Goal: Information Seeking & Learning: Check status

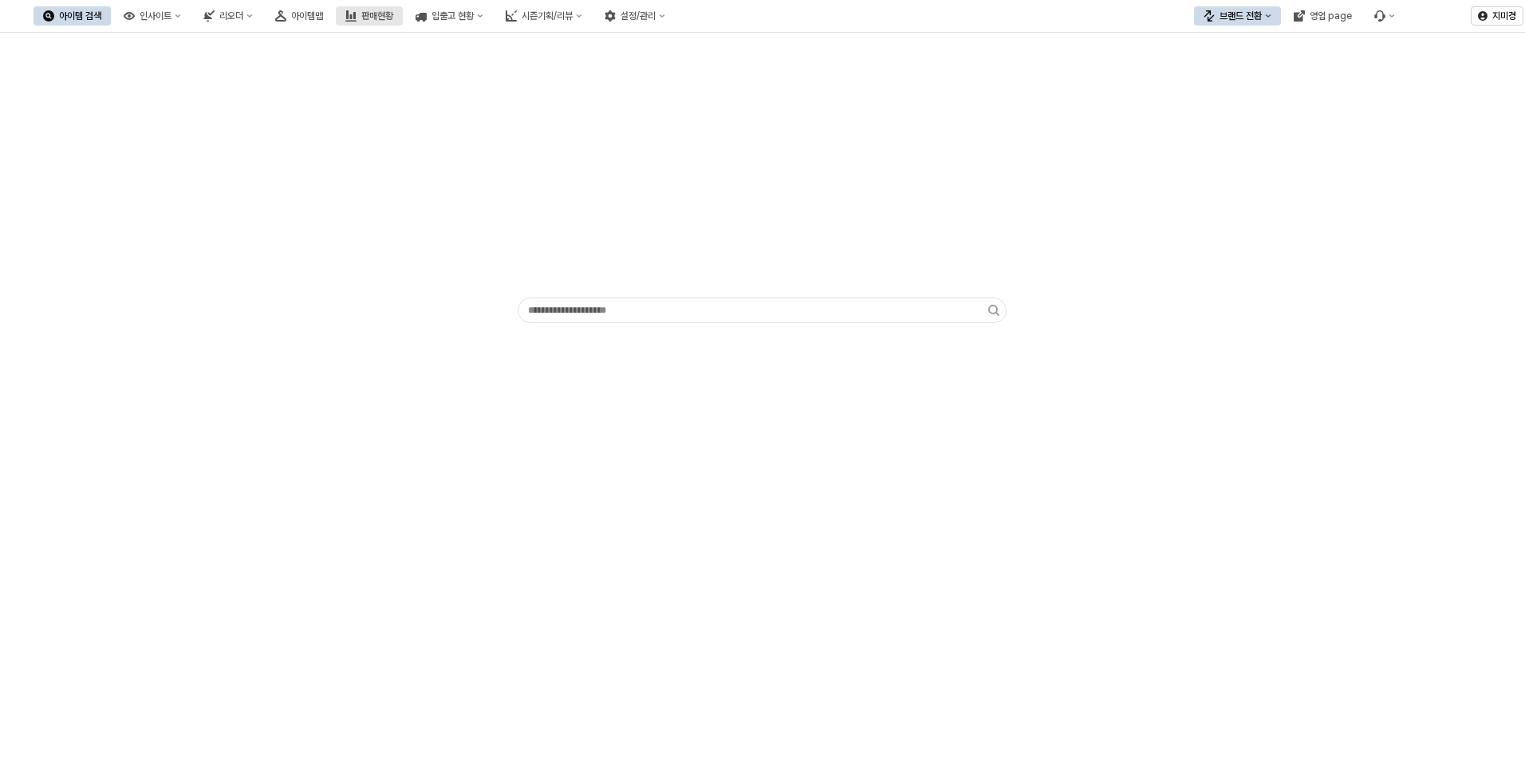
click at [393, 14] on div "판매현황" at bounding box center [377, 15] width 32 height 11
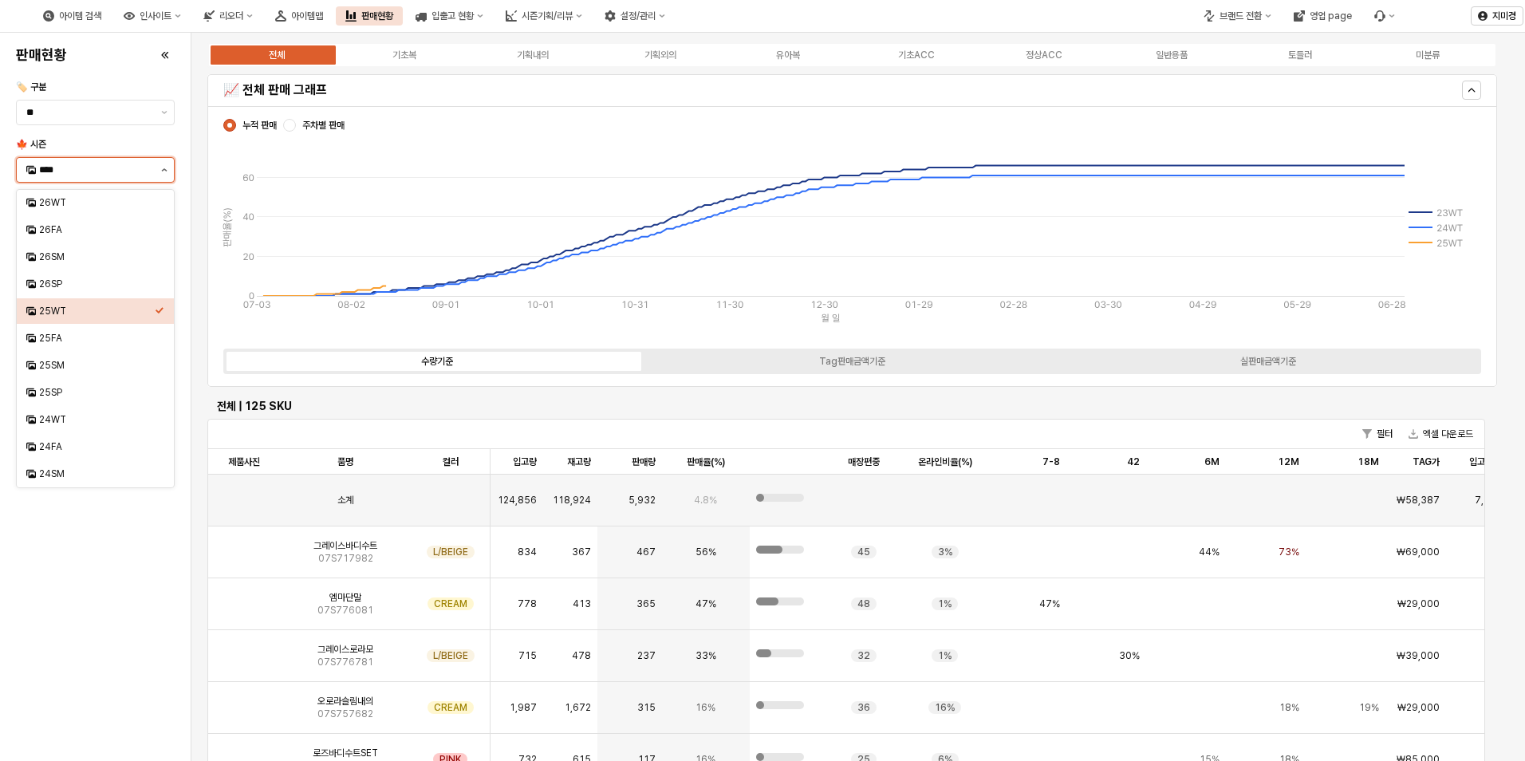
click at [168, 167] on button "제안 사항 표시" at bounding box center [164, 170] width 19 height 24
click at [82, 331] on div "25FA" at bounding box center [90, 338] width 128 height 16
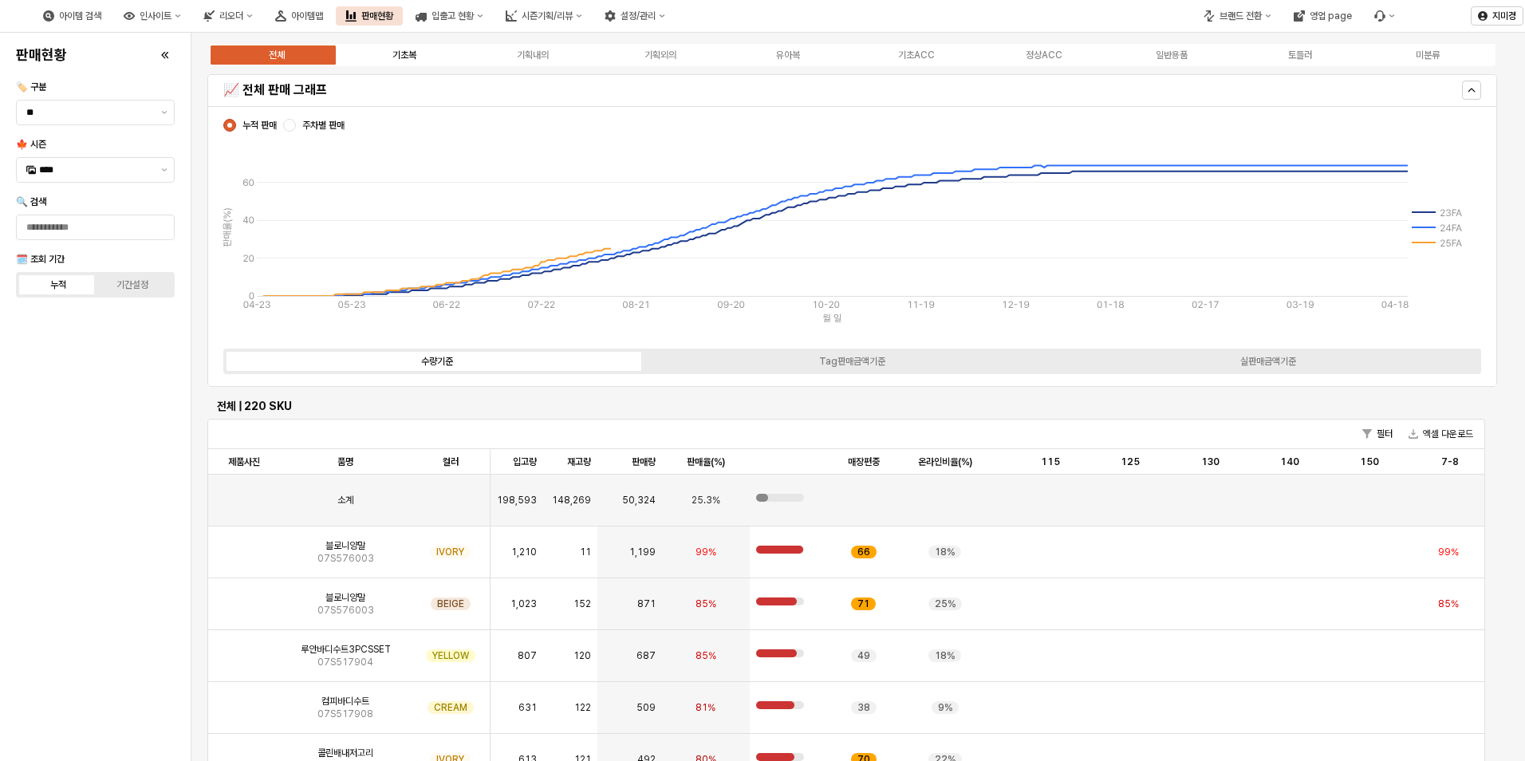
click at [400, 54] on div "기초복" at bounding box center [405, 54] width 24 height 11
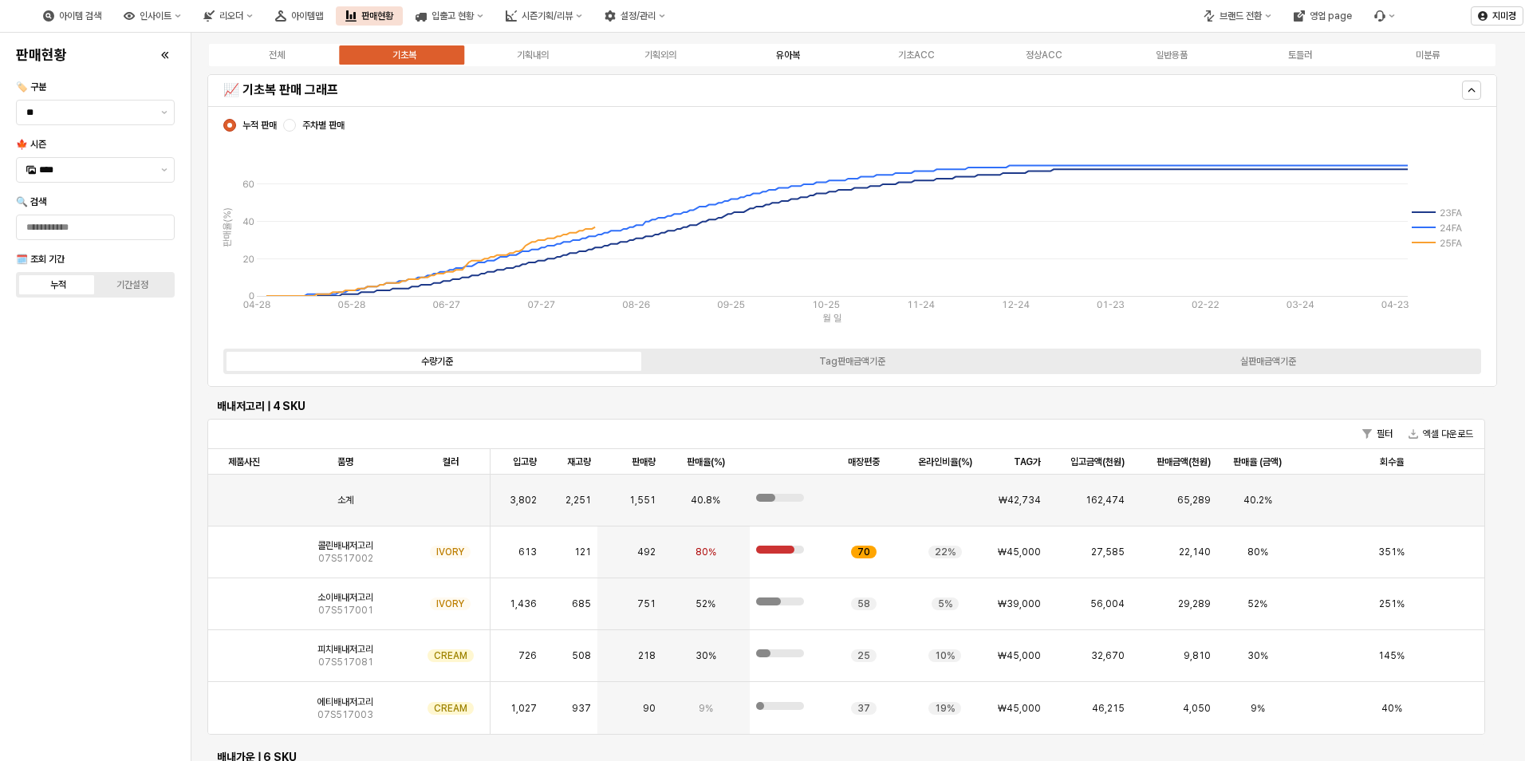
click at [788, 53] on div "유아복" at bounding box center [788, 54] width 24 height 11
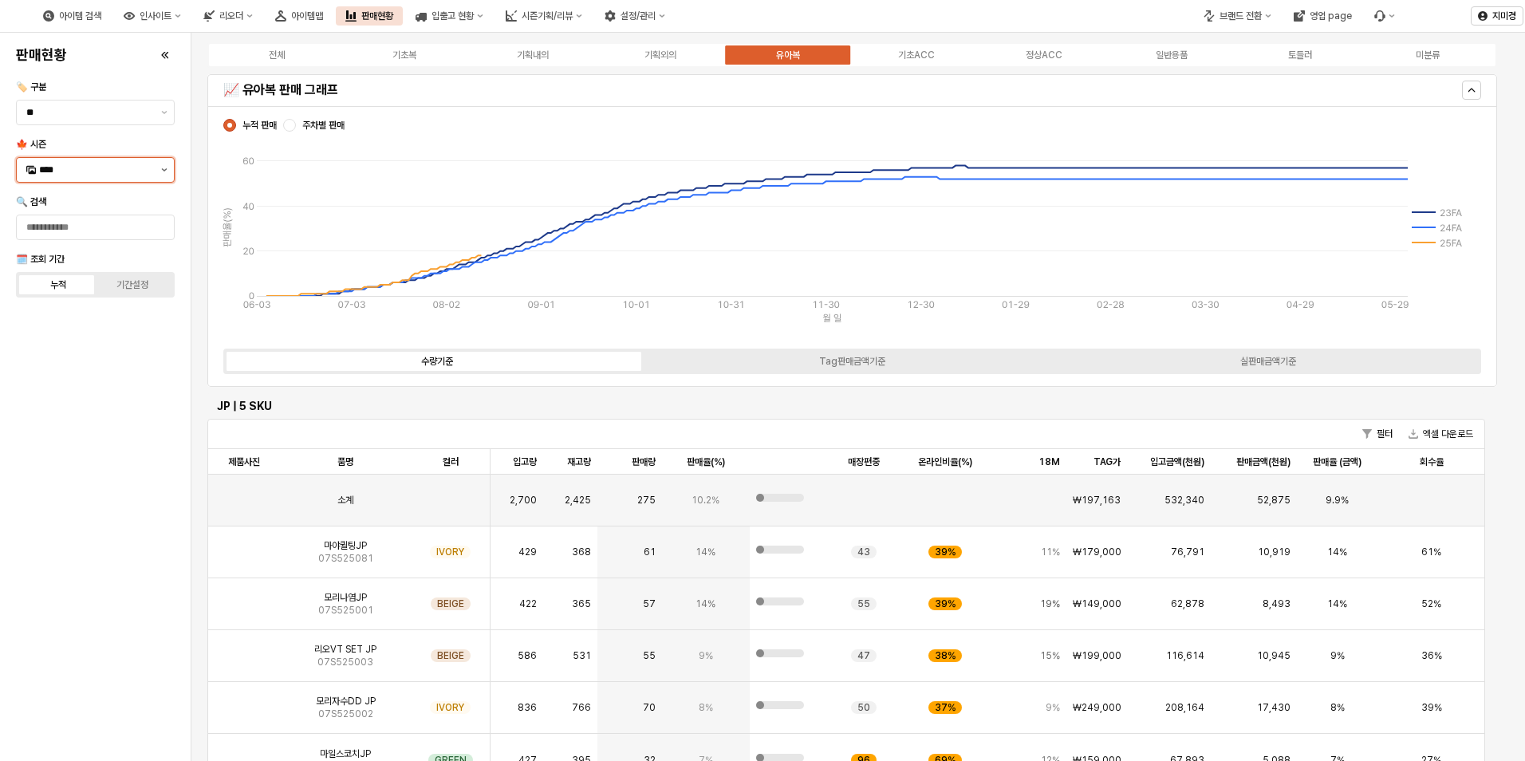
click at [161, 166] on button "제안 사항 표시" at bounding box center [164, 170] width 19 height 24
click at [112, 364] on div "25SM" at bounding box center [97, 365] width 116 height 13
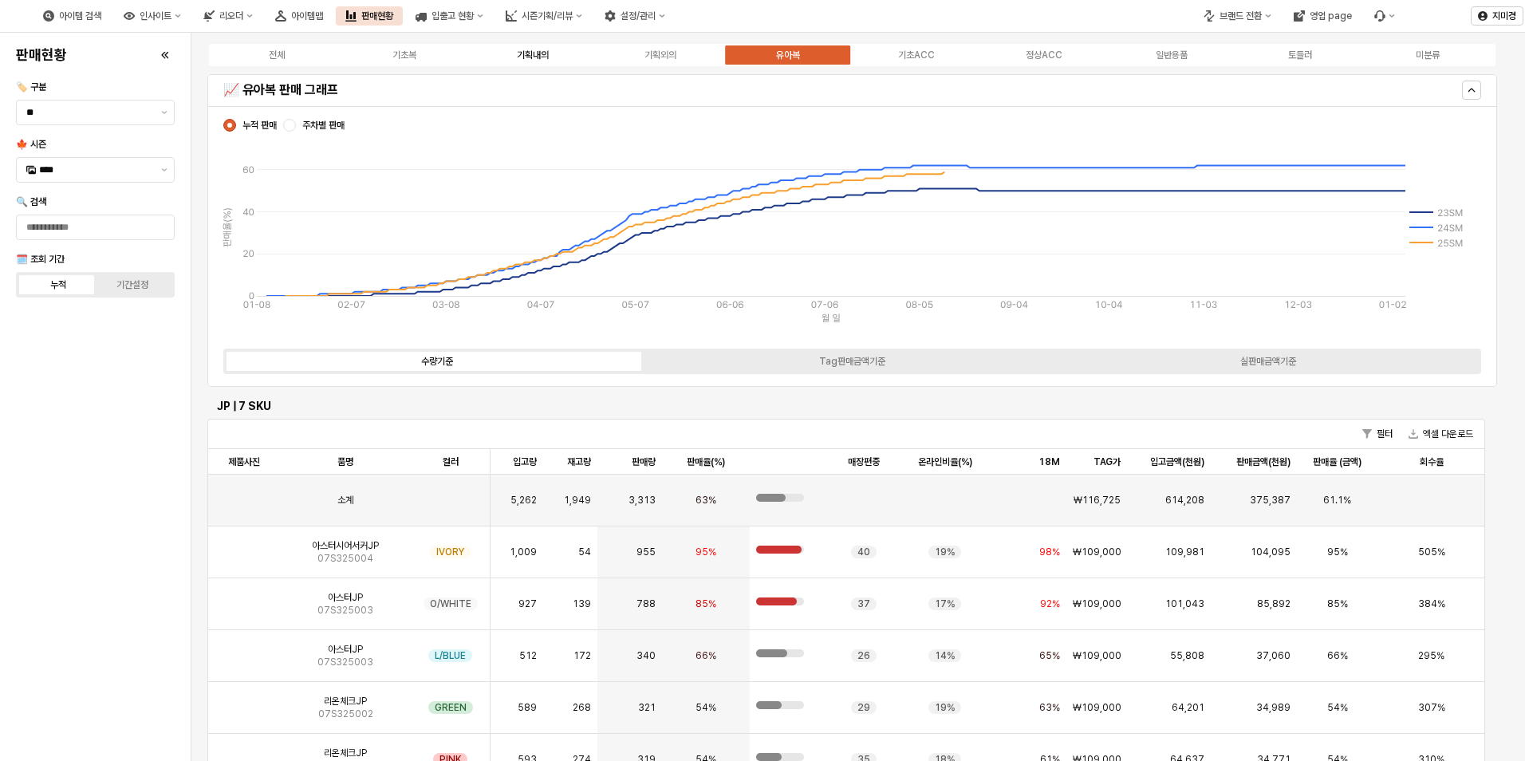
click at [544, 55] on div "기획내의" at bounding box center [533, 54] width 32 height 11
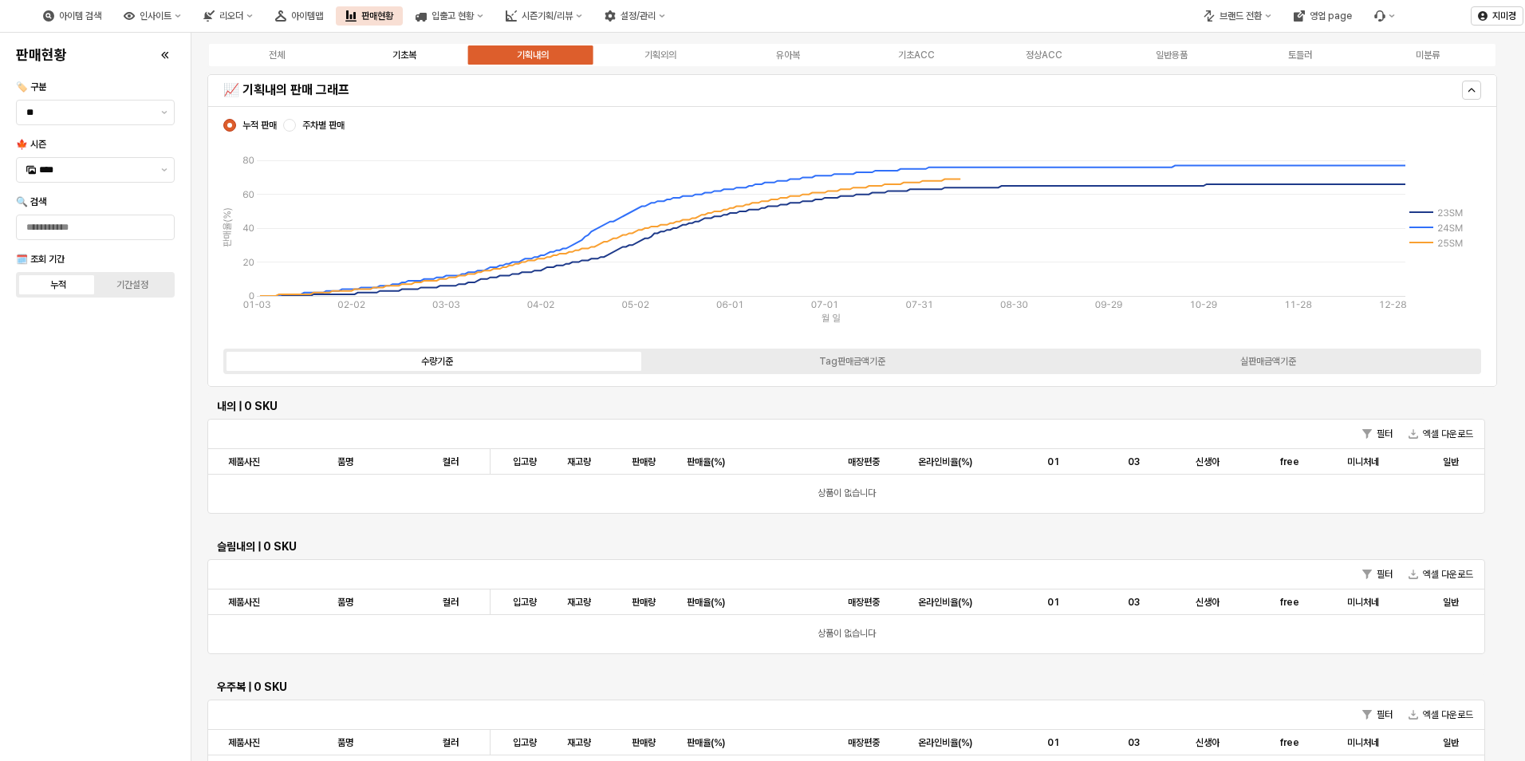
click at [405, 51] on div "기초복" at bounding box center [405, 54] width 24 height 11
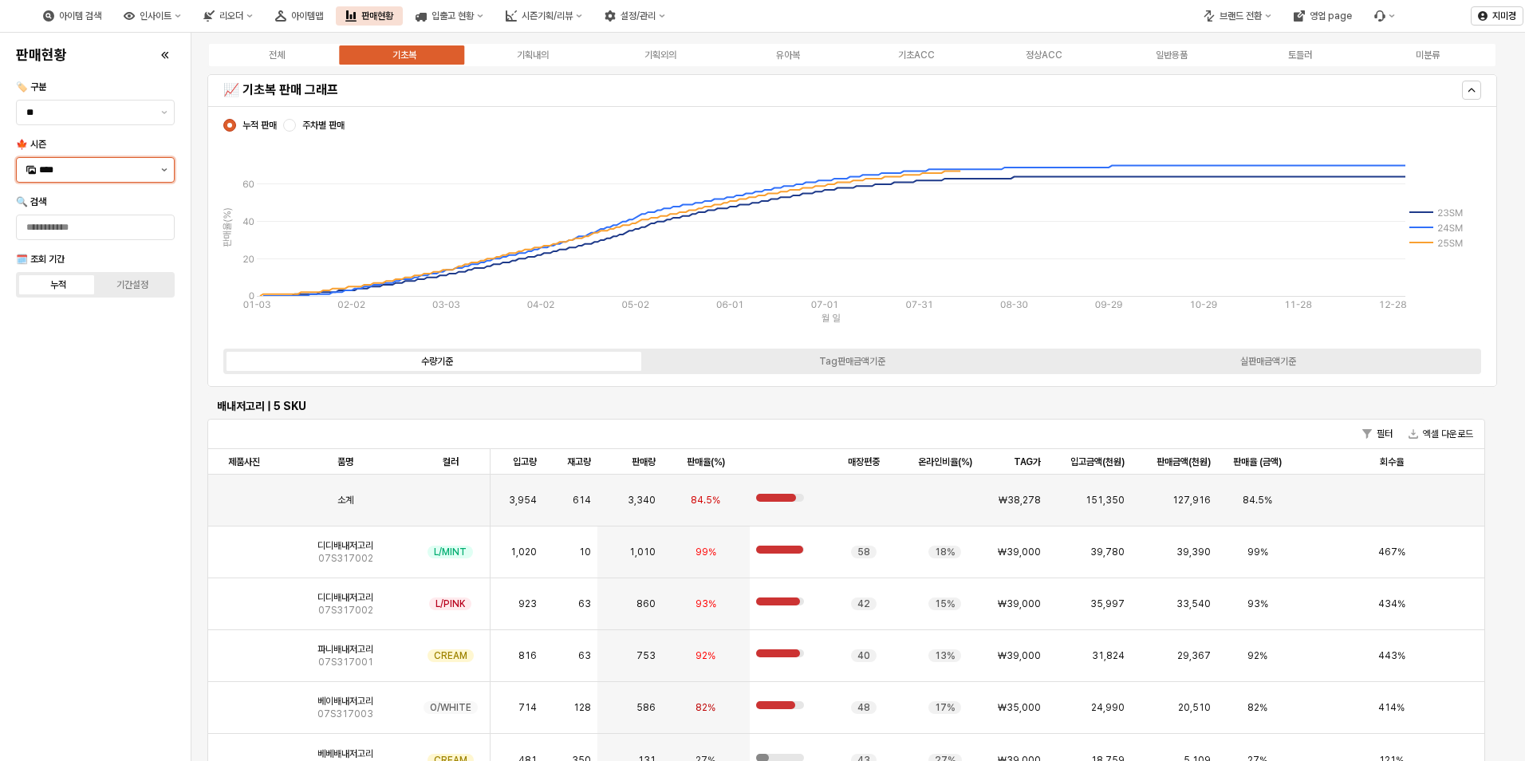
click at [166, 169] on icon "제안 사항 표시" at bounding box center [164, 169] width 6 height 3
click at [66, 340] on div "25FA" at bounding box center [97, 338] width 116 height 13
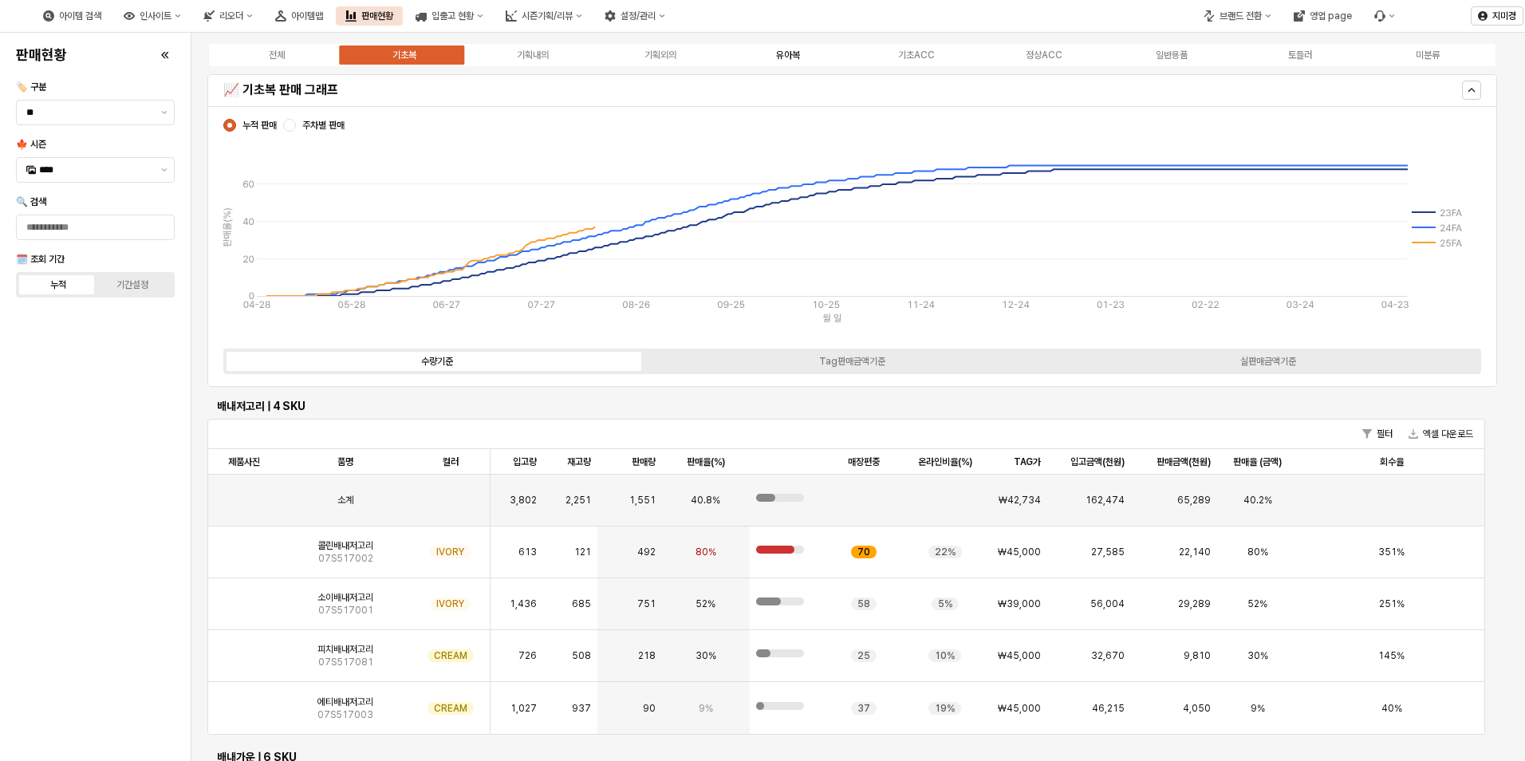
click at [782, 53] on div "유아복" at bounding box center [788, 54] width 24 height 11
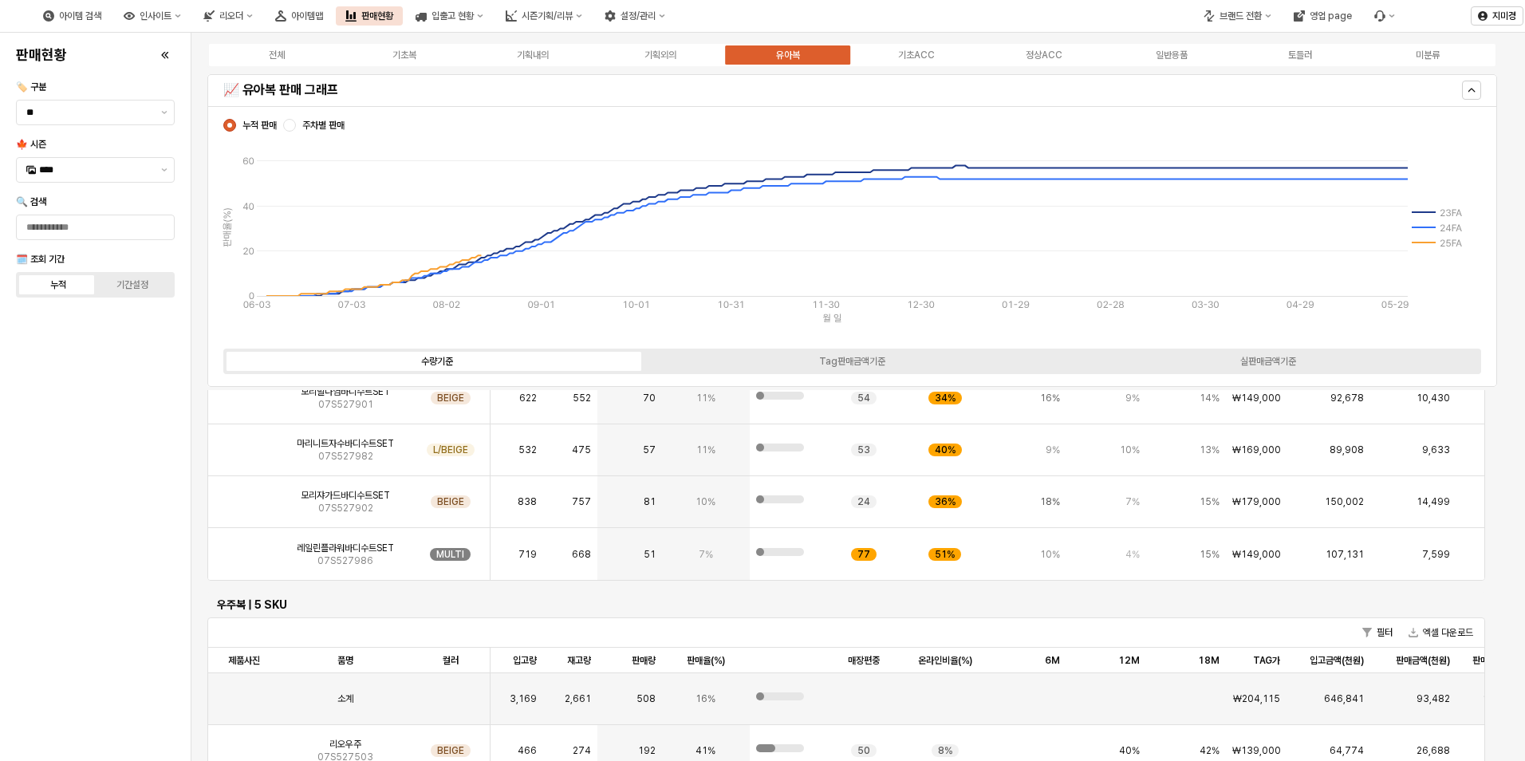
scroll to position [3191, 0]
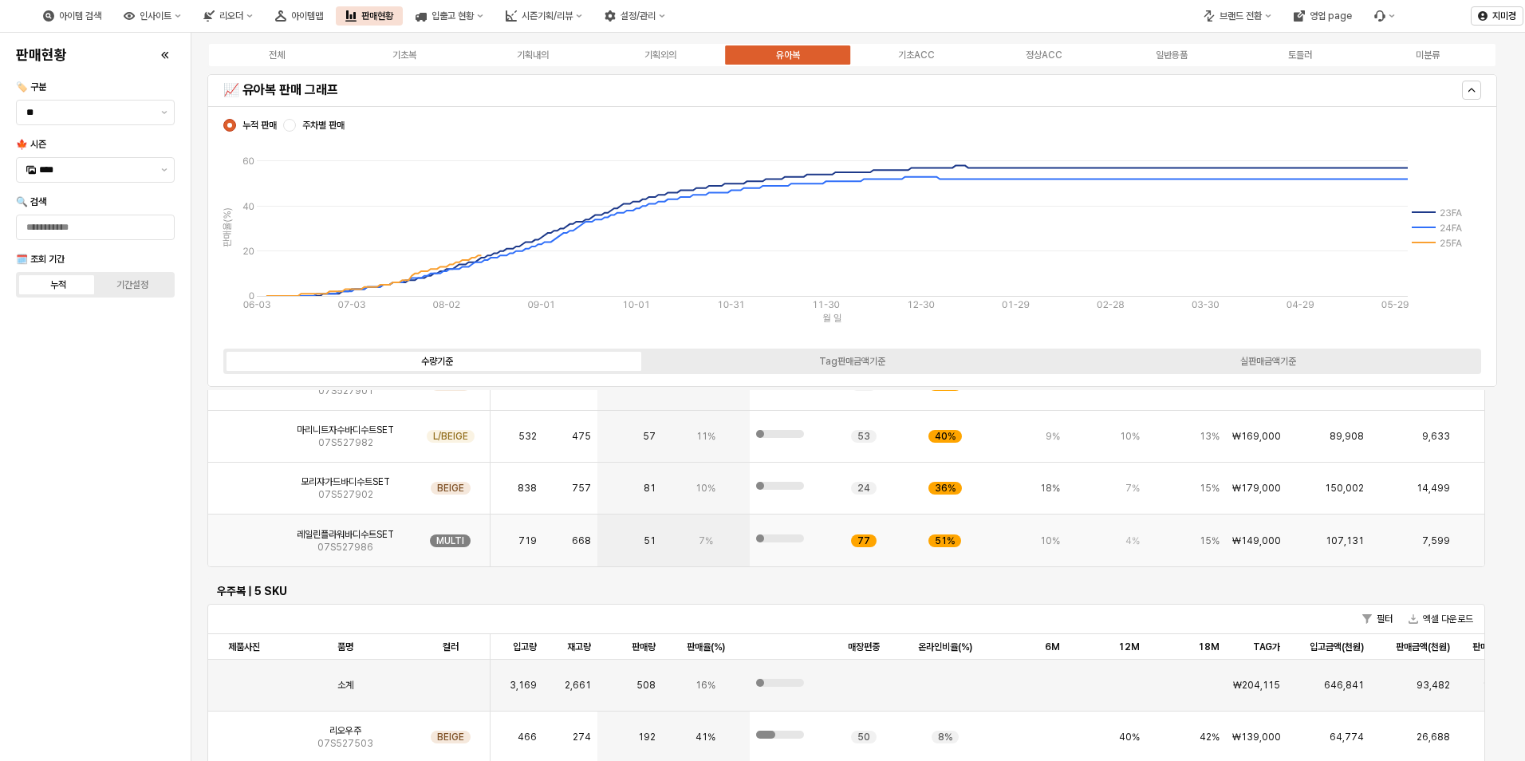
click at [244, 535] on img "App Frame" at bounding box center [244, 535] width 0 height 0
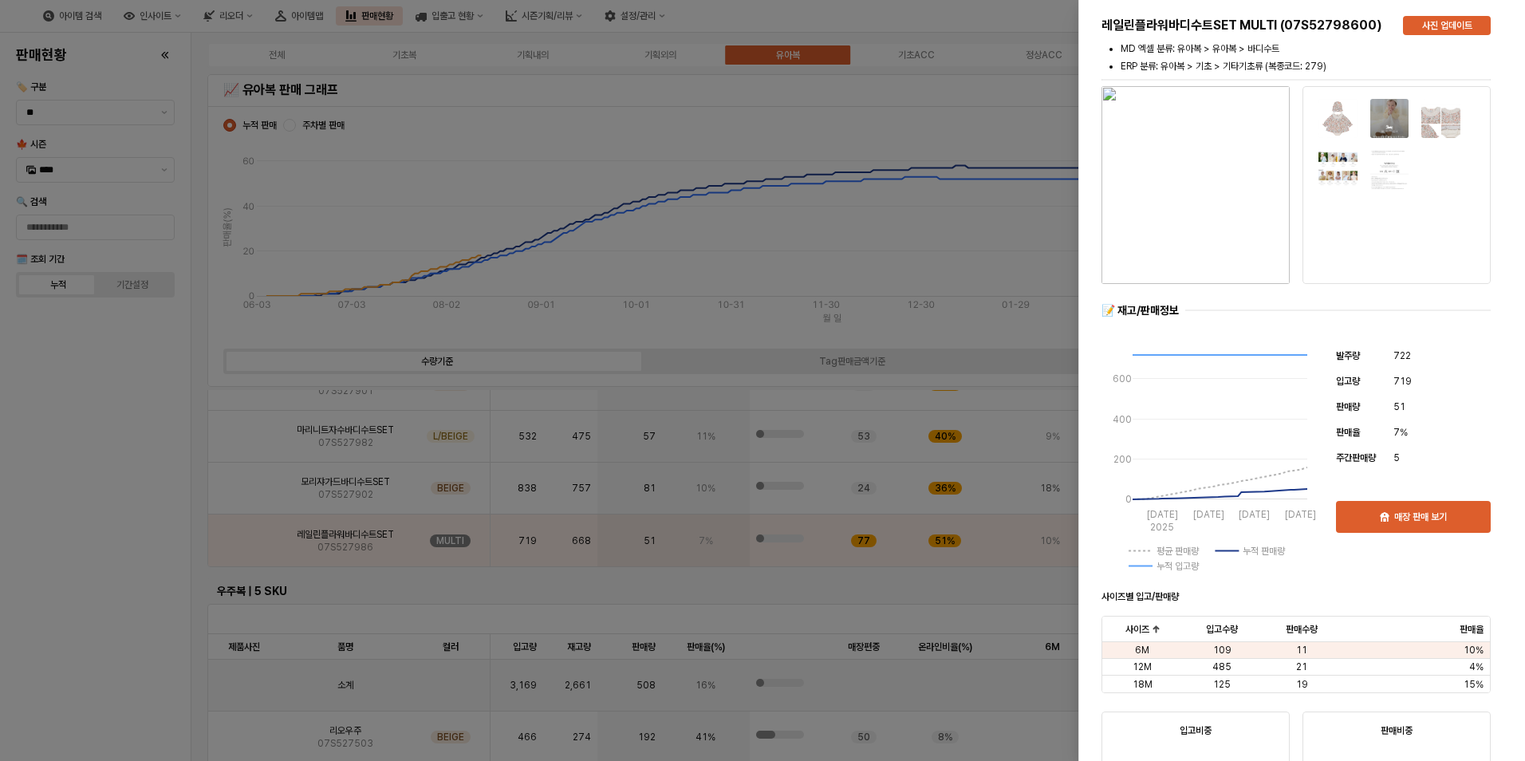
click at [112, 574] on div at bounding box center [762, 380] width 1525 height 761
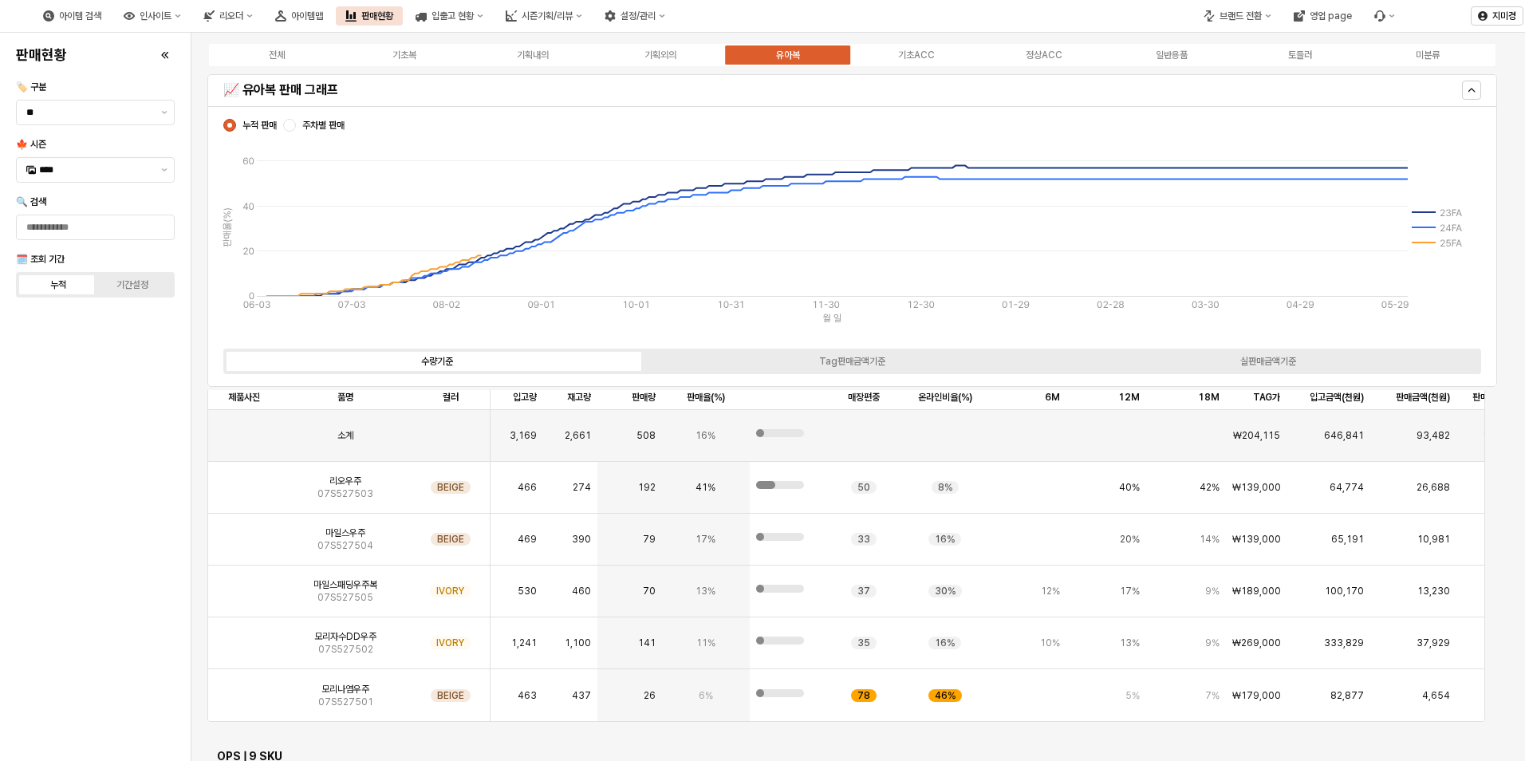
scroll to position [3431, 0]
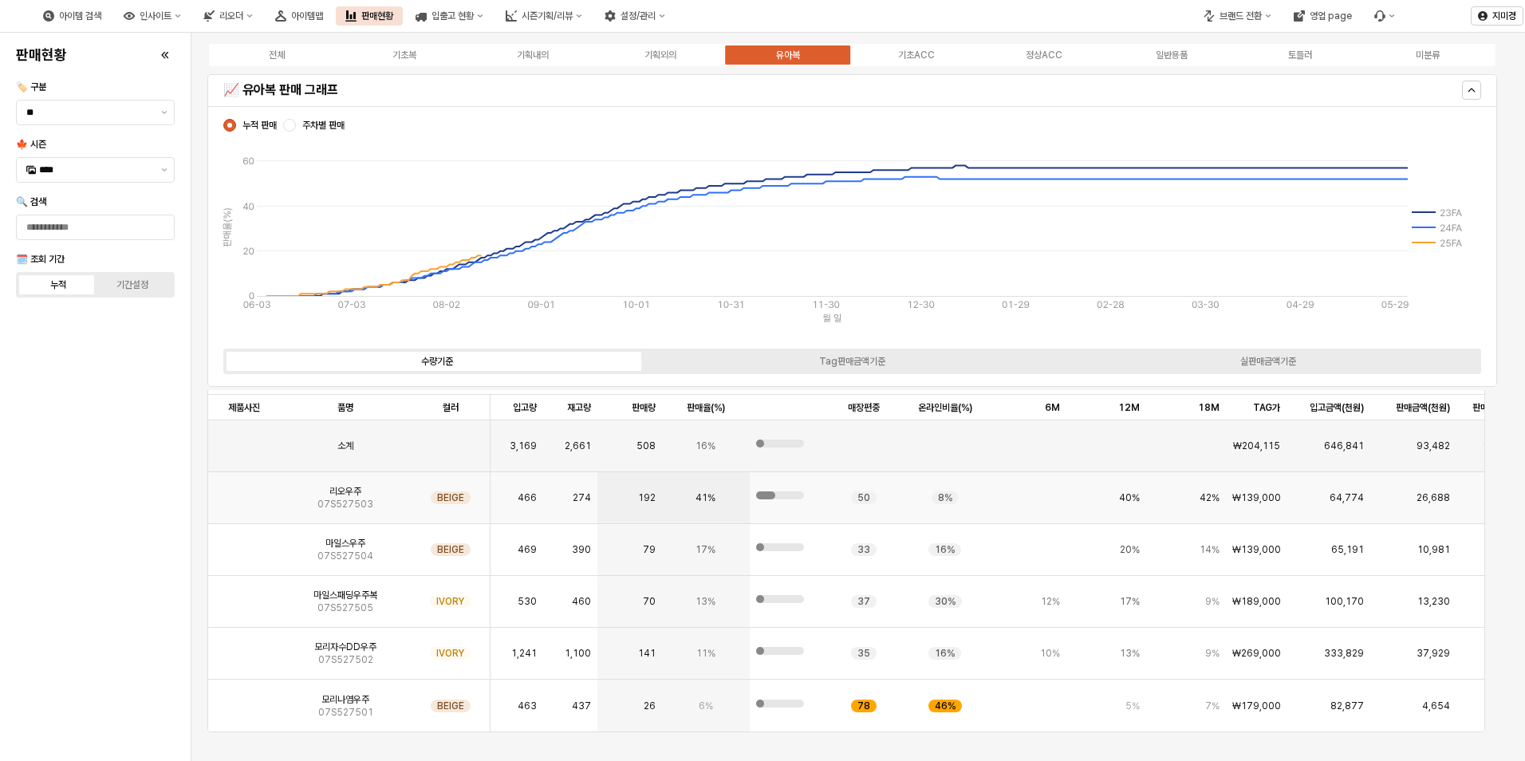
click at [244, 491] on img "App Frame" at bounding box center [244, 491] width 0 height 0
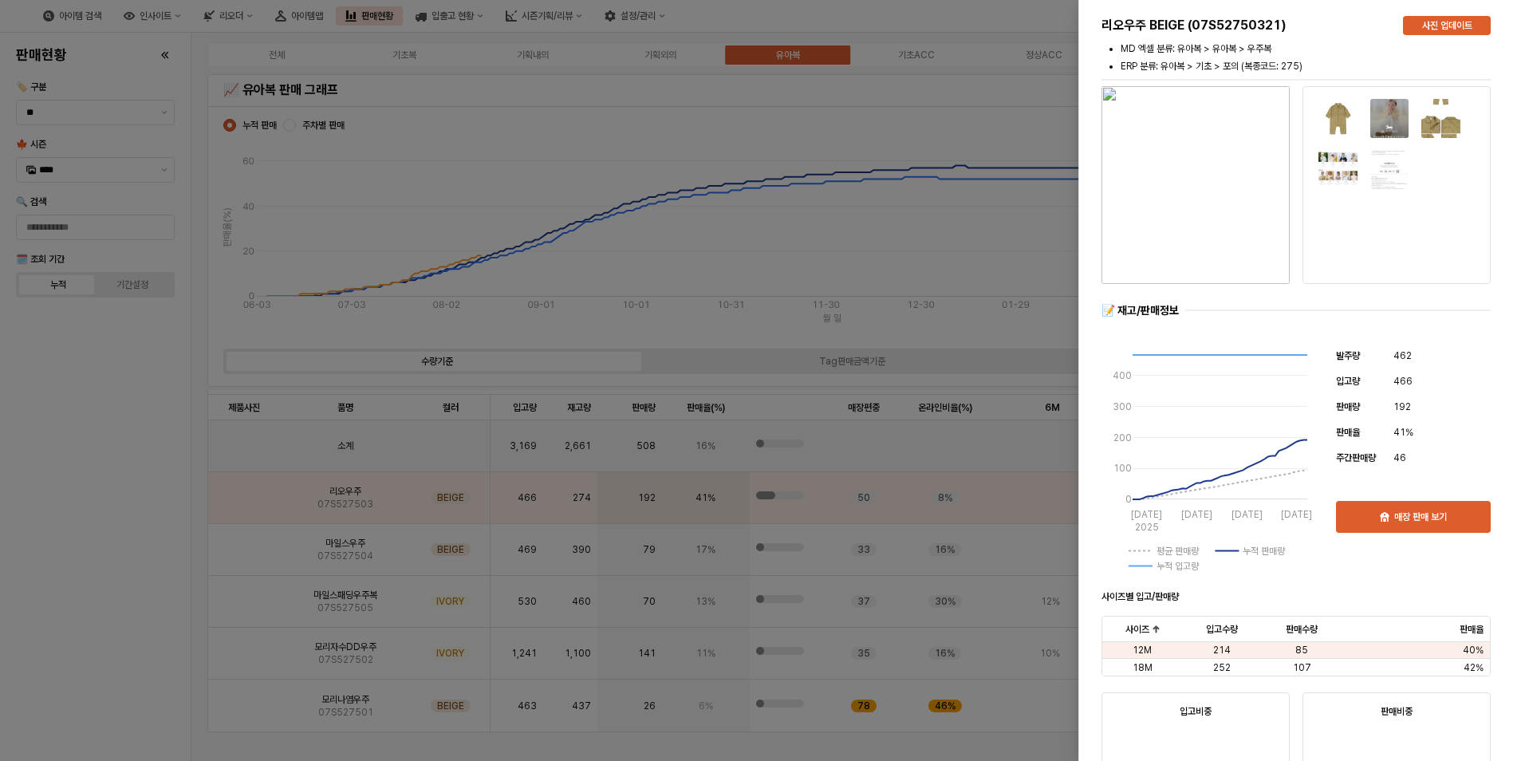
click at [130, 563] on div at bounding box center [762, 380] width 1525 height 761
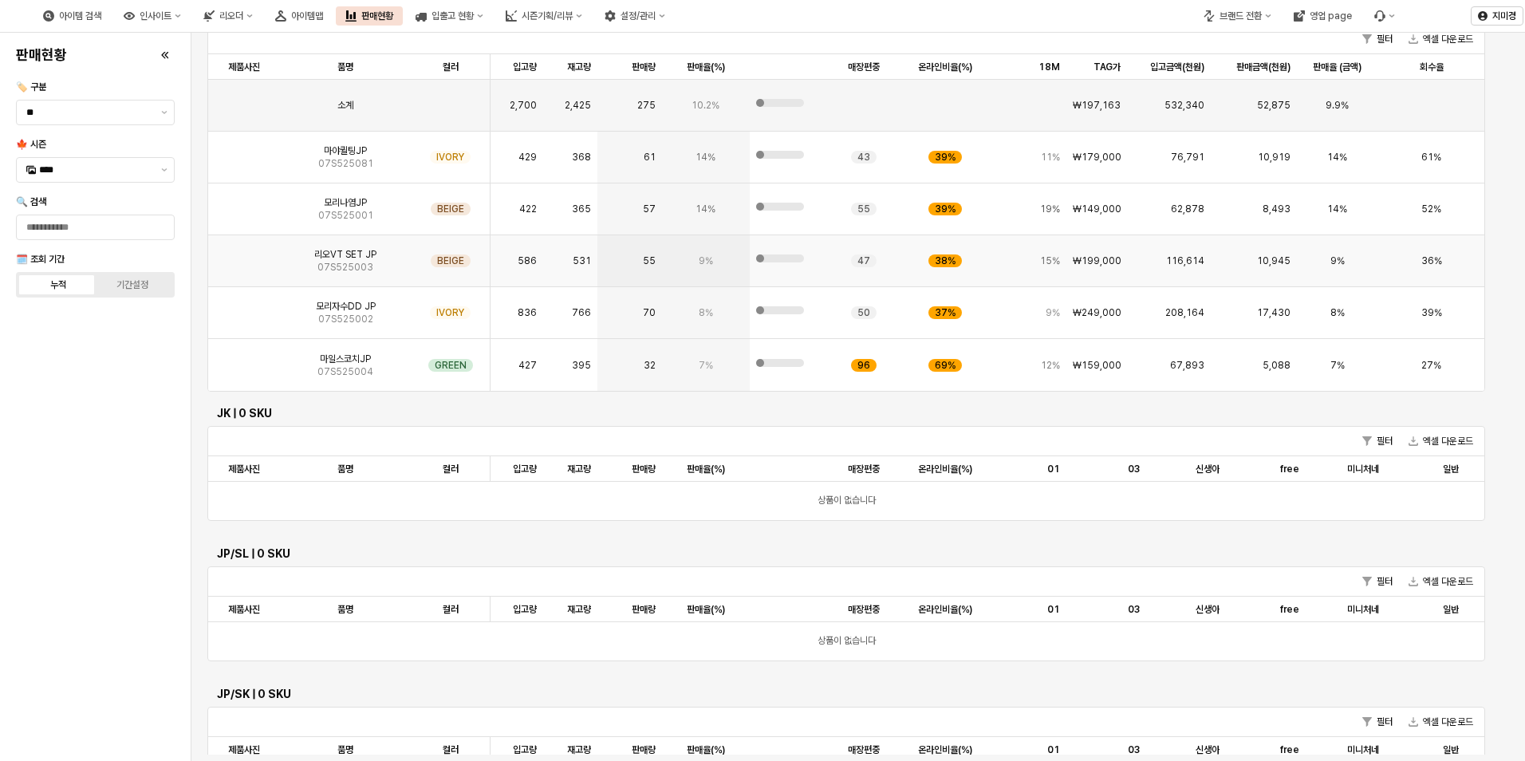
scroll to position [0, 0]
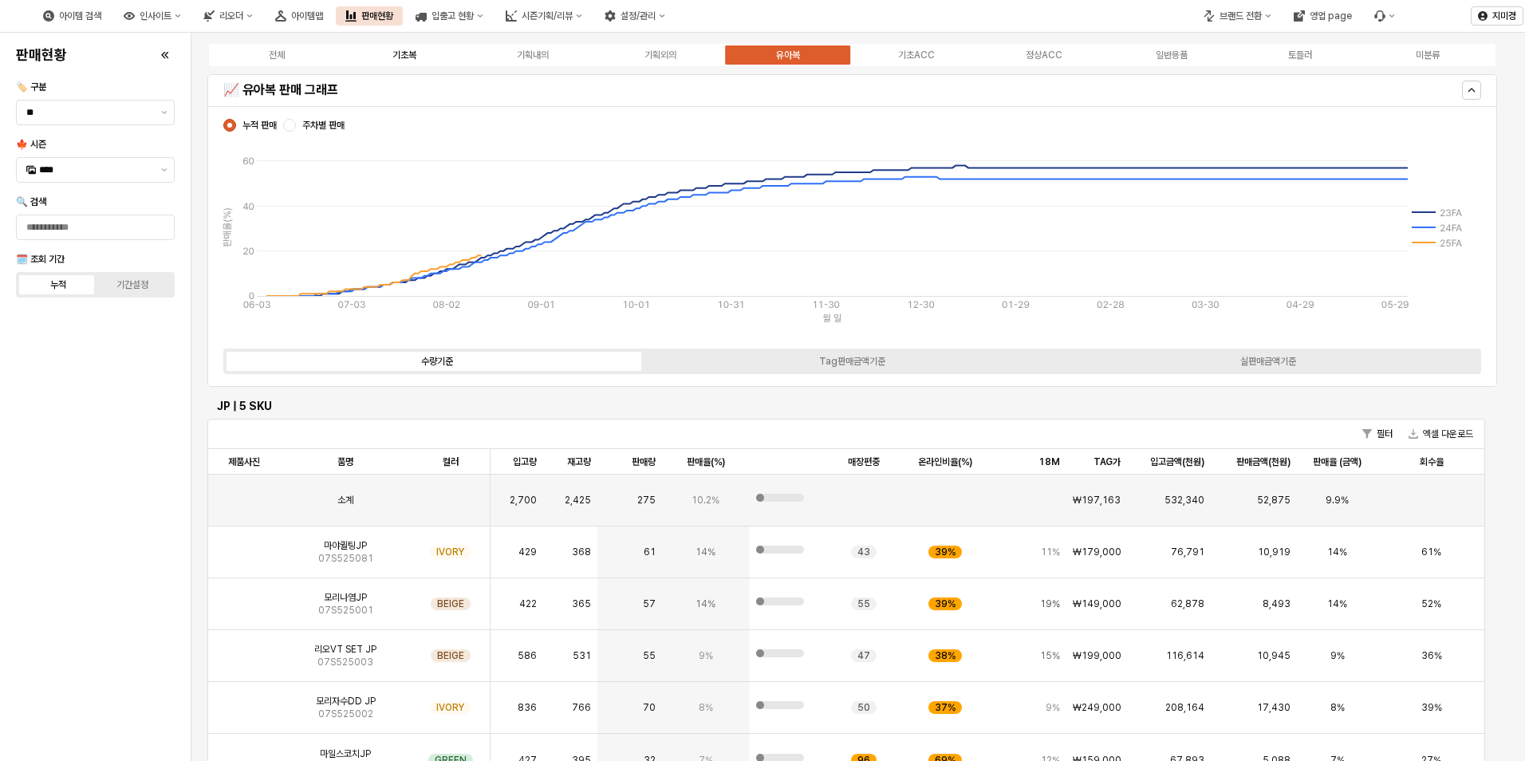
click at [401, 57] on div "기초복" at bounding box center [405, 54] width 24 height 11
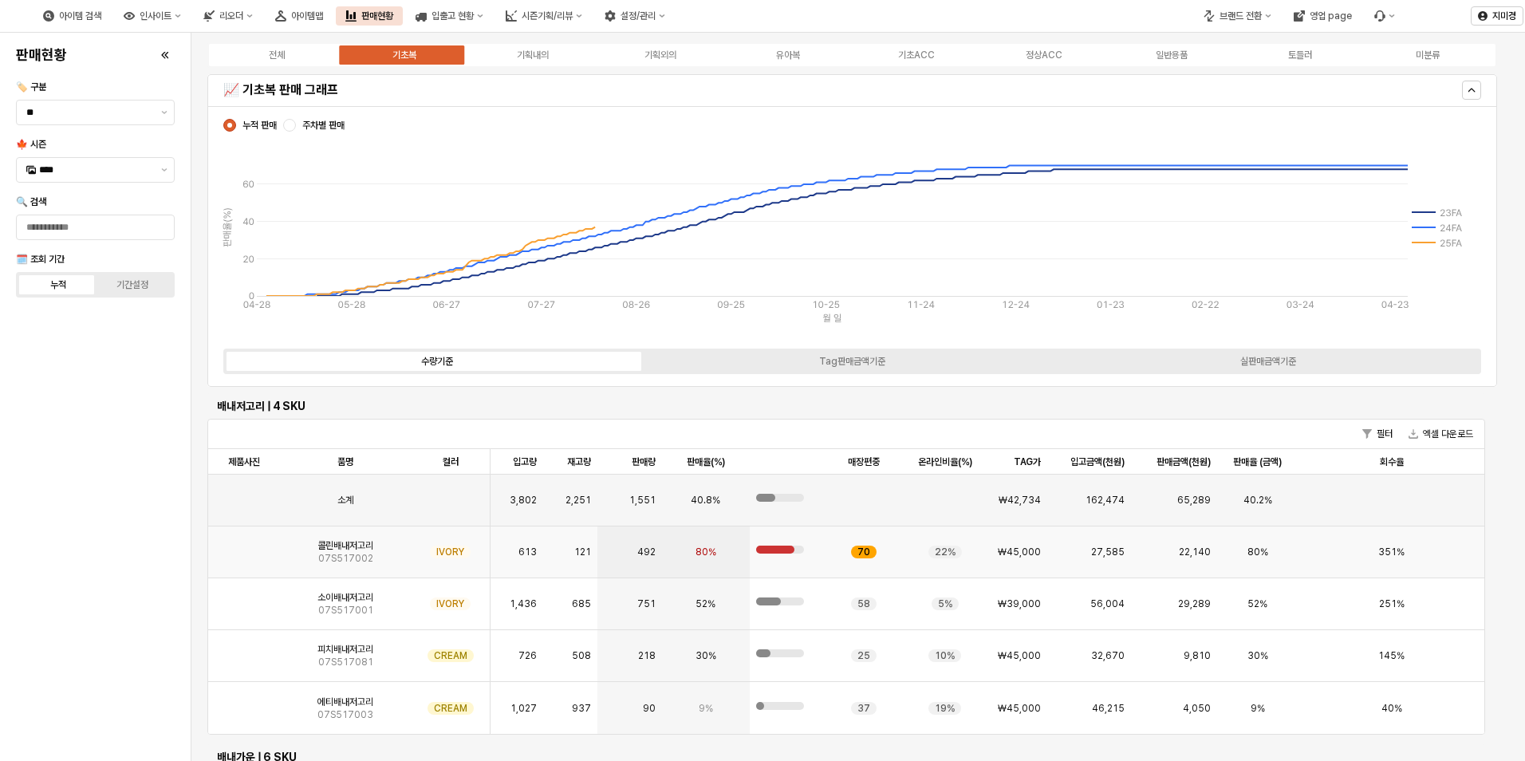
click at [244, 546] on img "App Frame" at bounding box center [244, 546] width 0 height 0
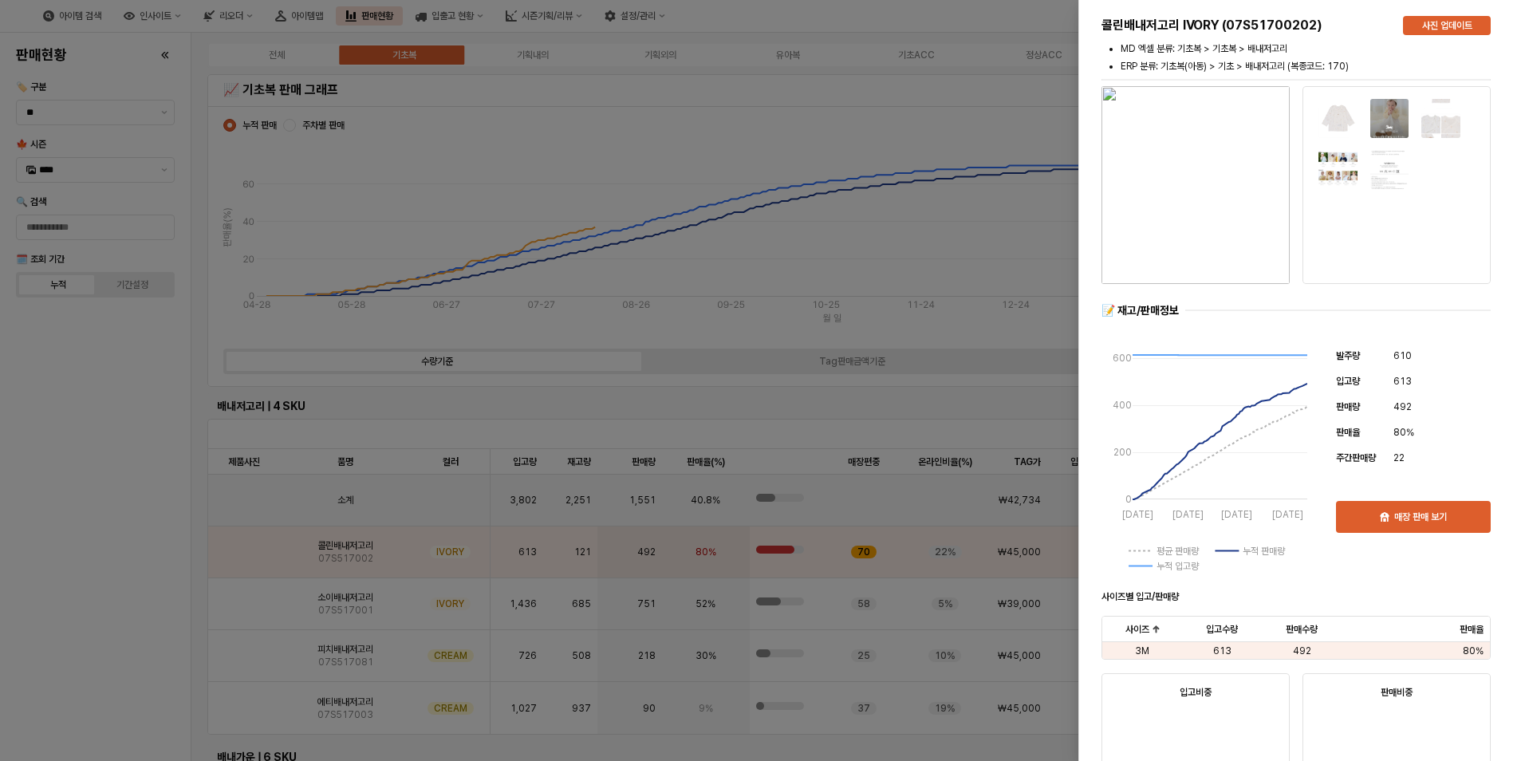
click at [1210, 231] on img "button" at bounding box center [1196, 185] width 188 height 198
click at [73, 499] on div at bounding box center [762, 380] width 1525 height 761
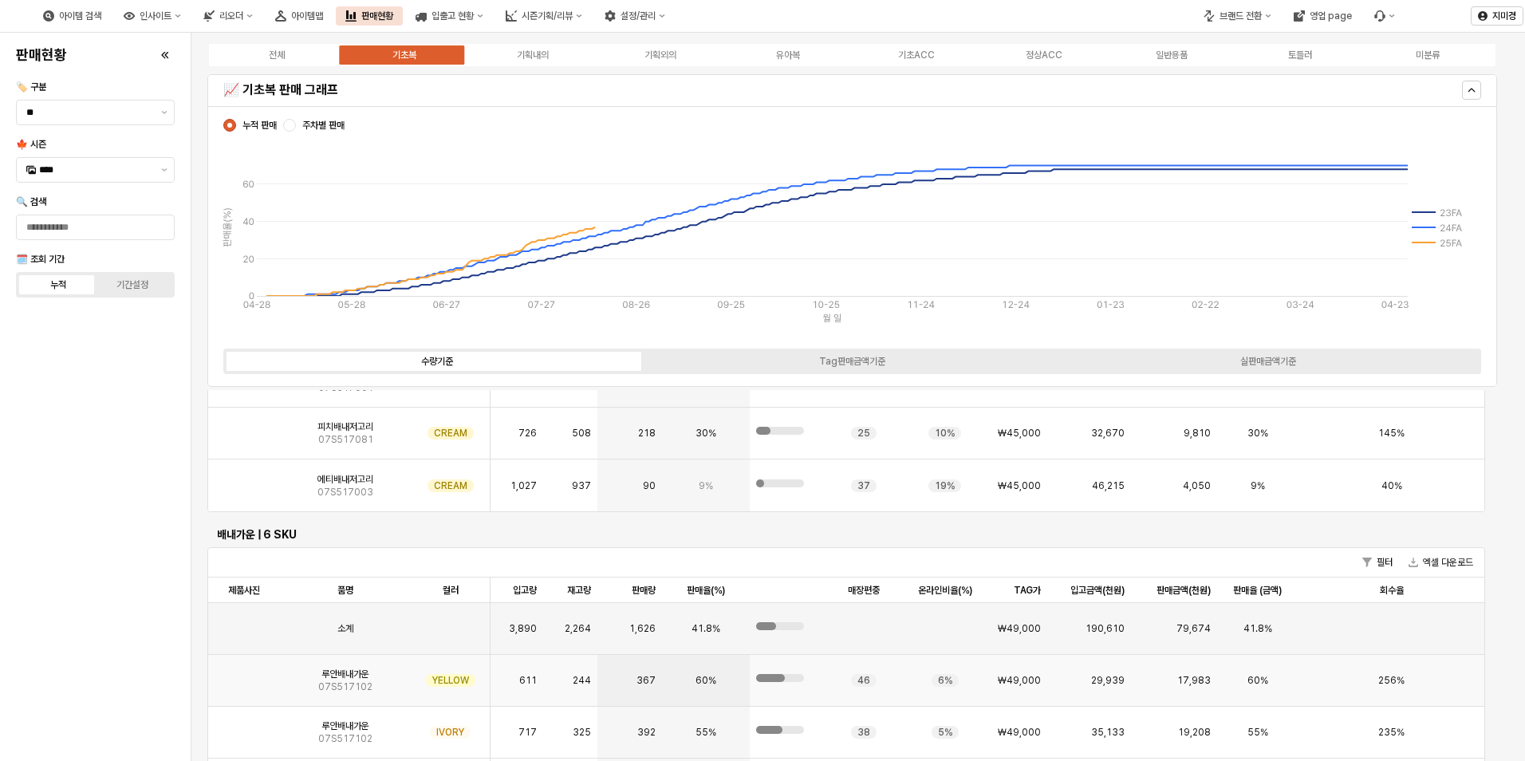
scroll to position [399, 0]
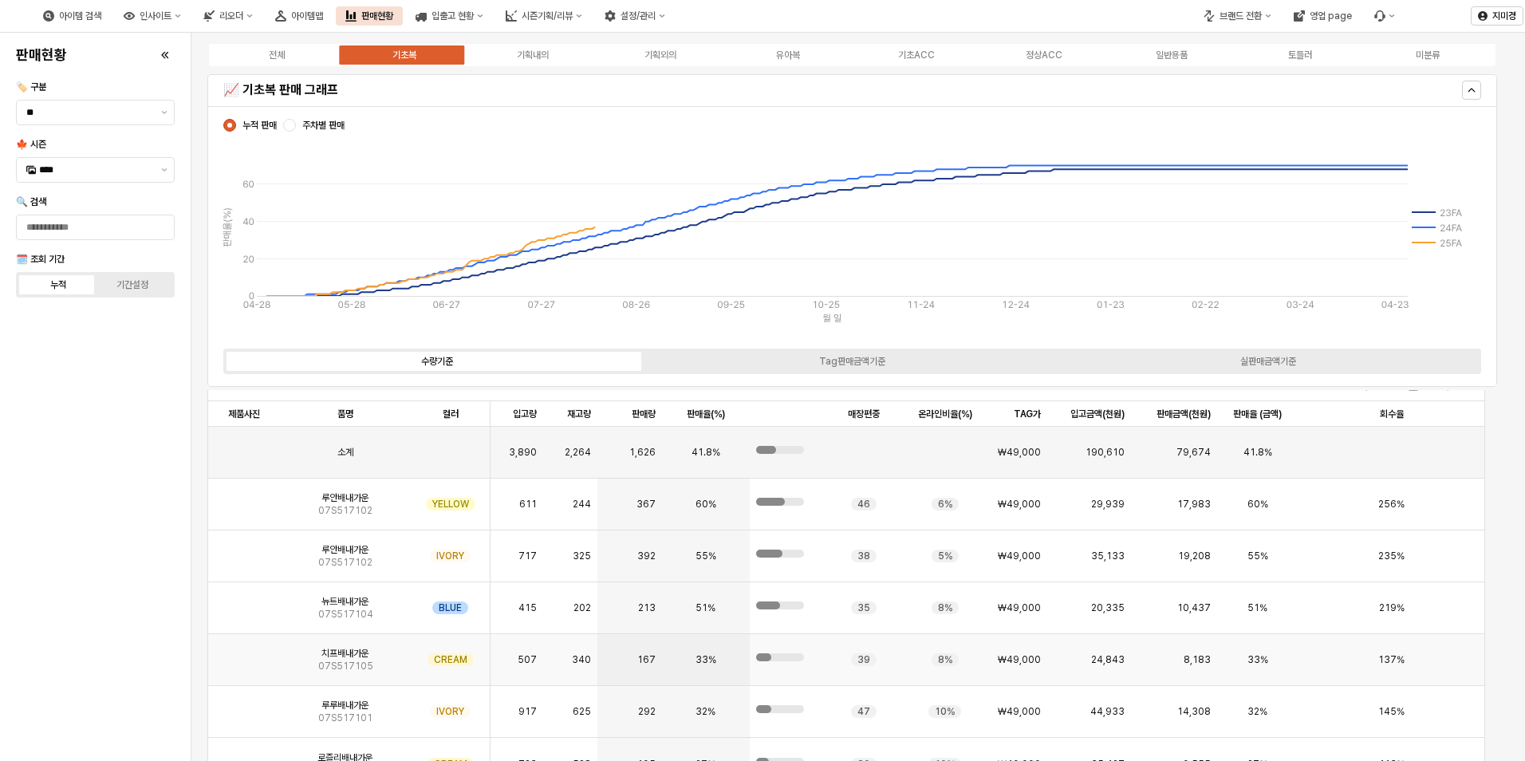
click at [244, 653] on img "App Frame" at bounding box center [244, 653] width 0 height 0
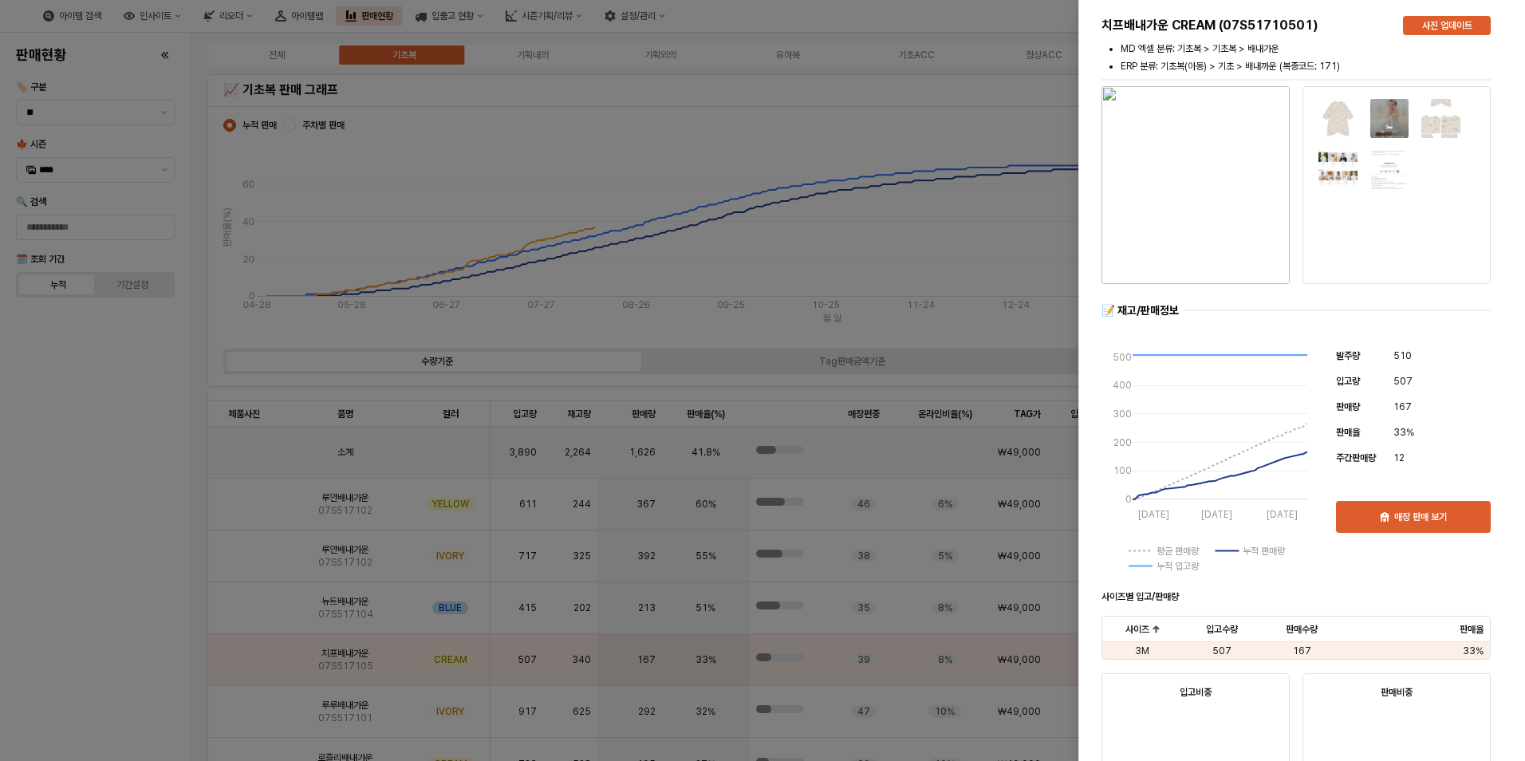
click at [121, 582] on div at bounding box center [762, 380] width 1525 height 761
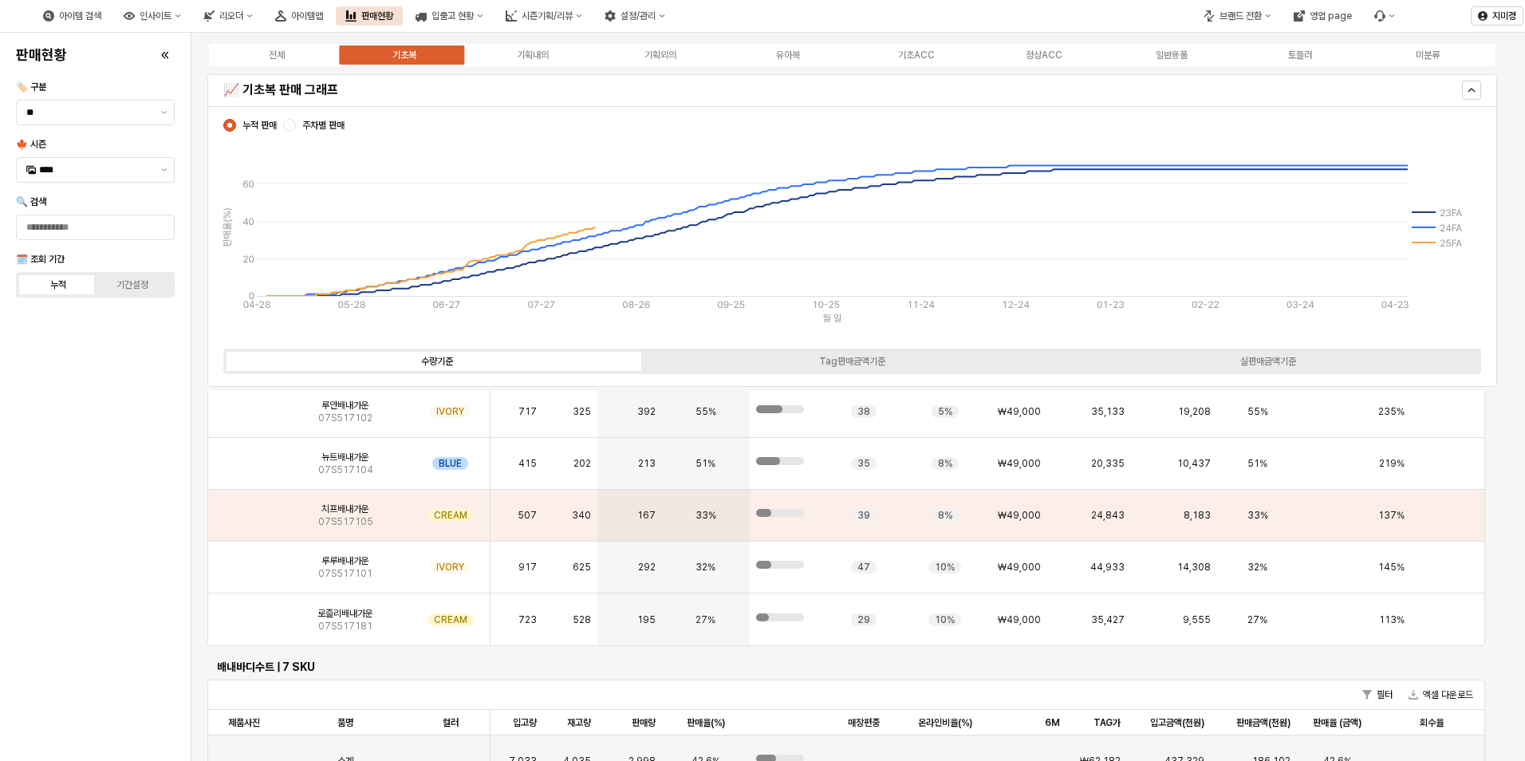
scroll to position [878, 0]
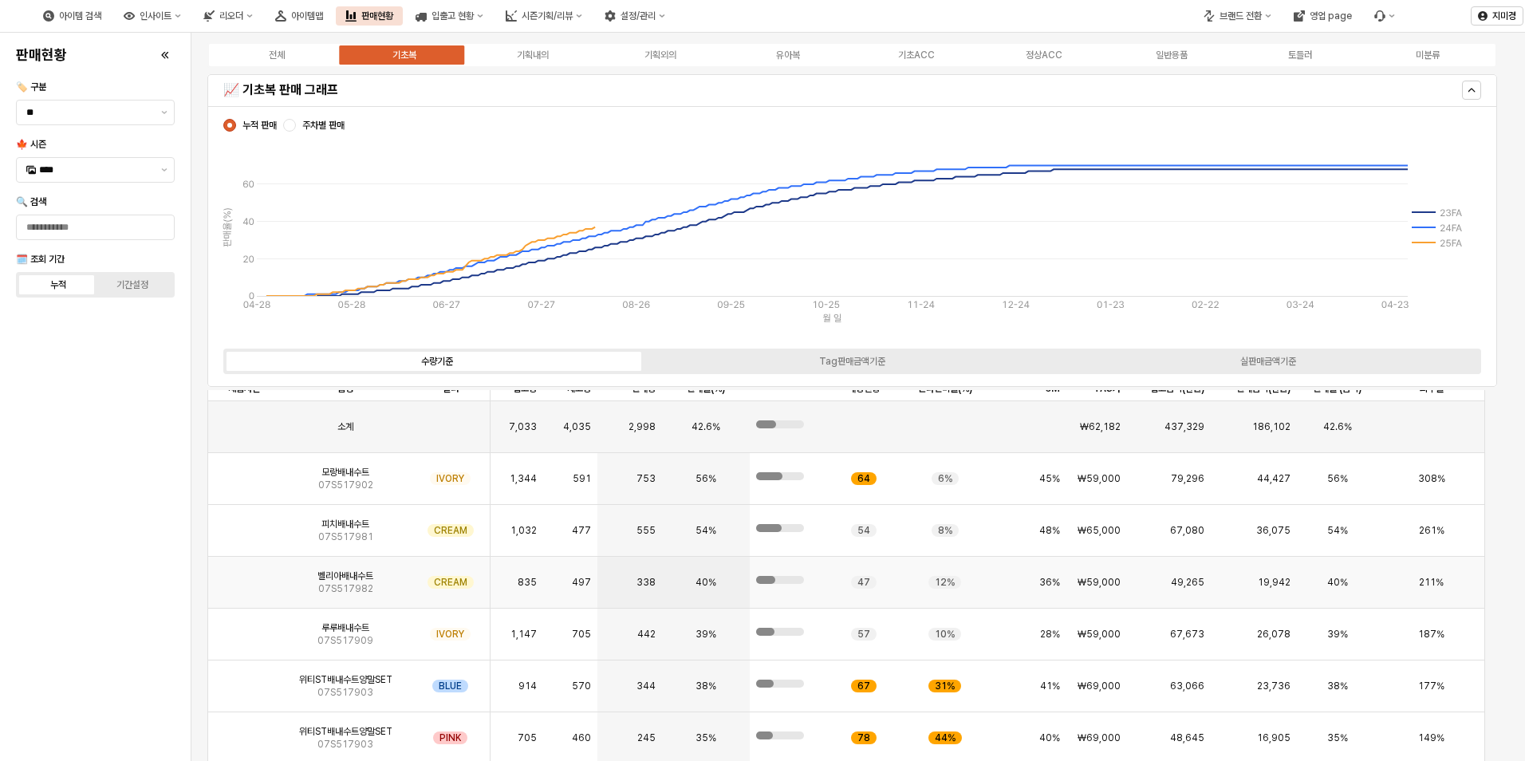
click at [244, 576] on img "App Frame" at bounding box center [244, 576] width 0 height 0
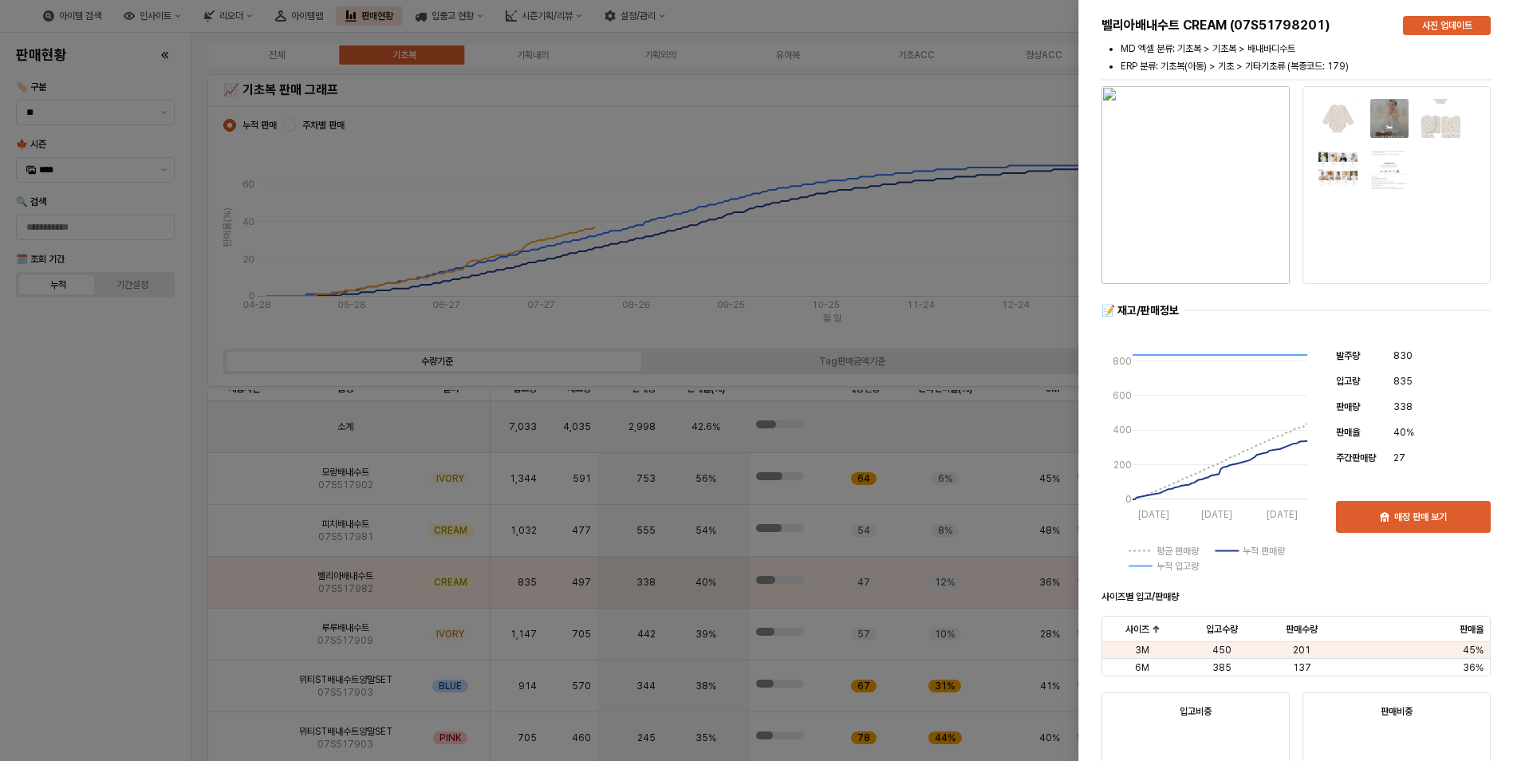
click at [252, 479] on div at bounding box center [762, 380] width 1525 height 761
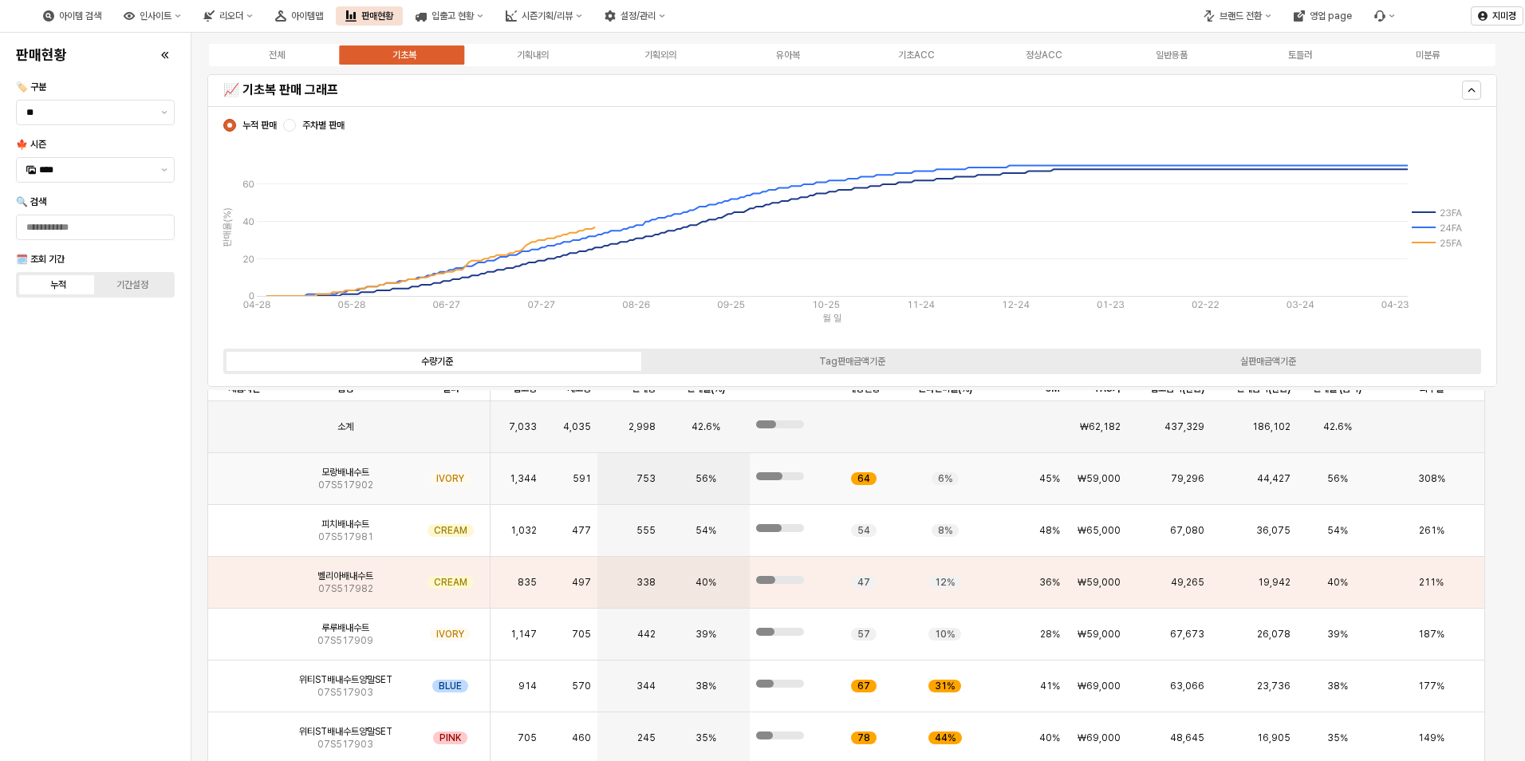
click at [244, 472] on img "App Frame" at bounding box center [244, 472] width 0 height 0
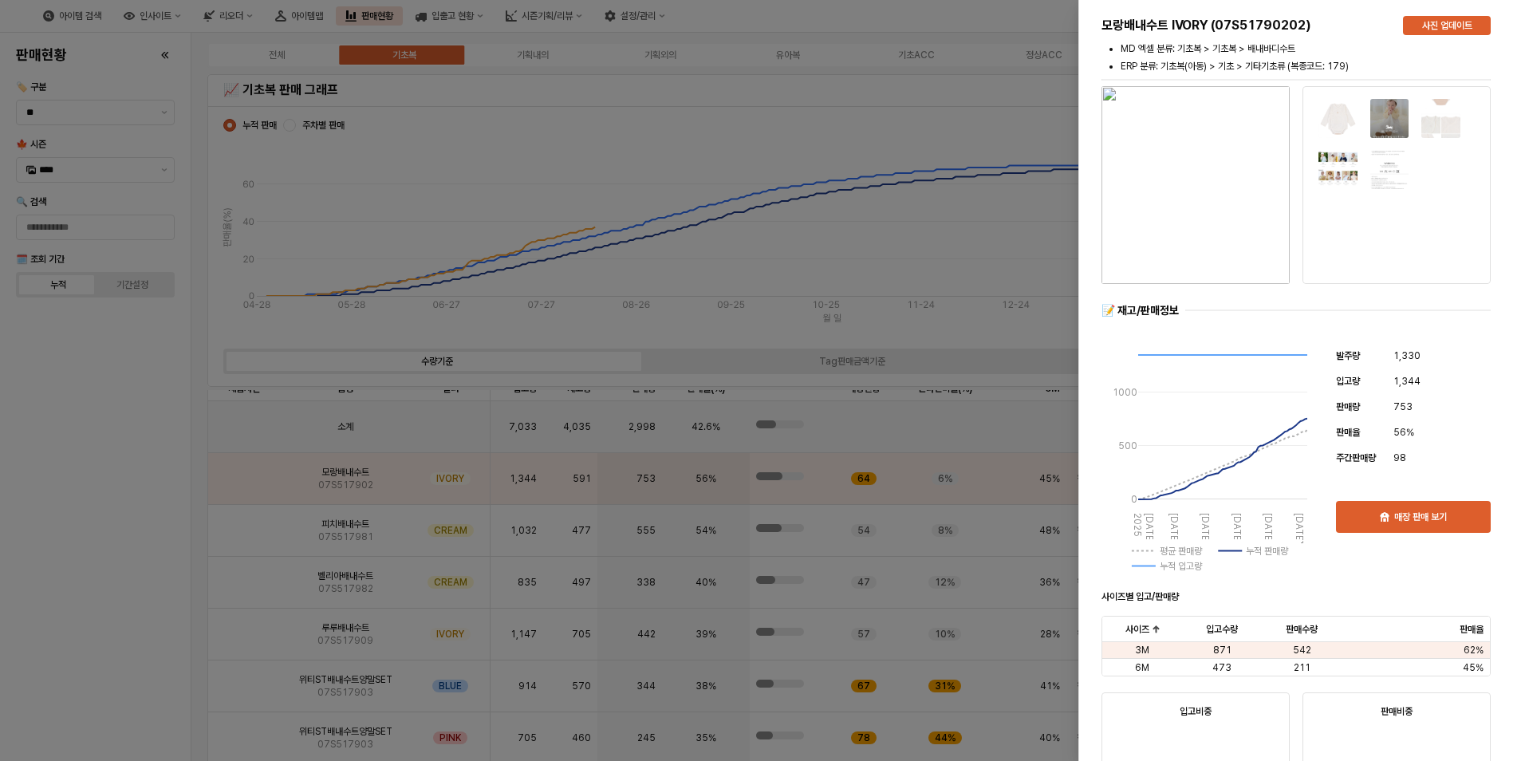
click at [116, 564] on div at bounding box center [762, 380] width 1525 height 761
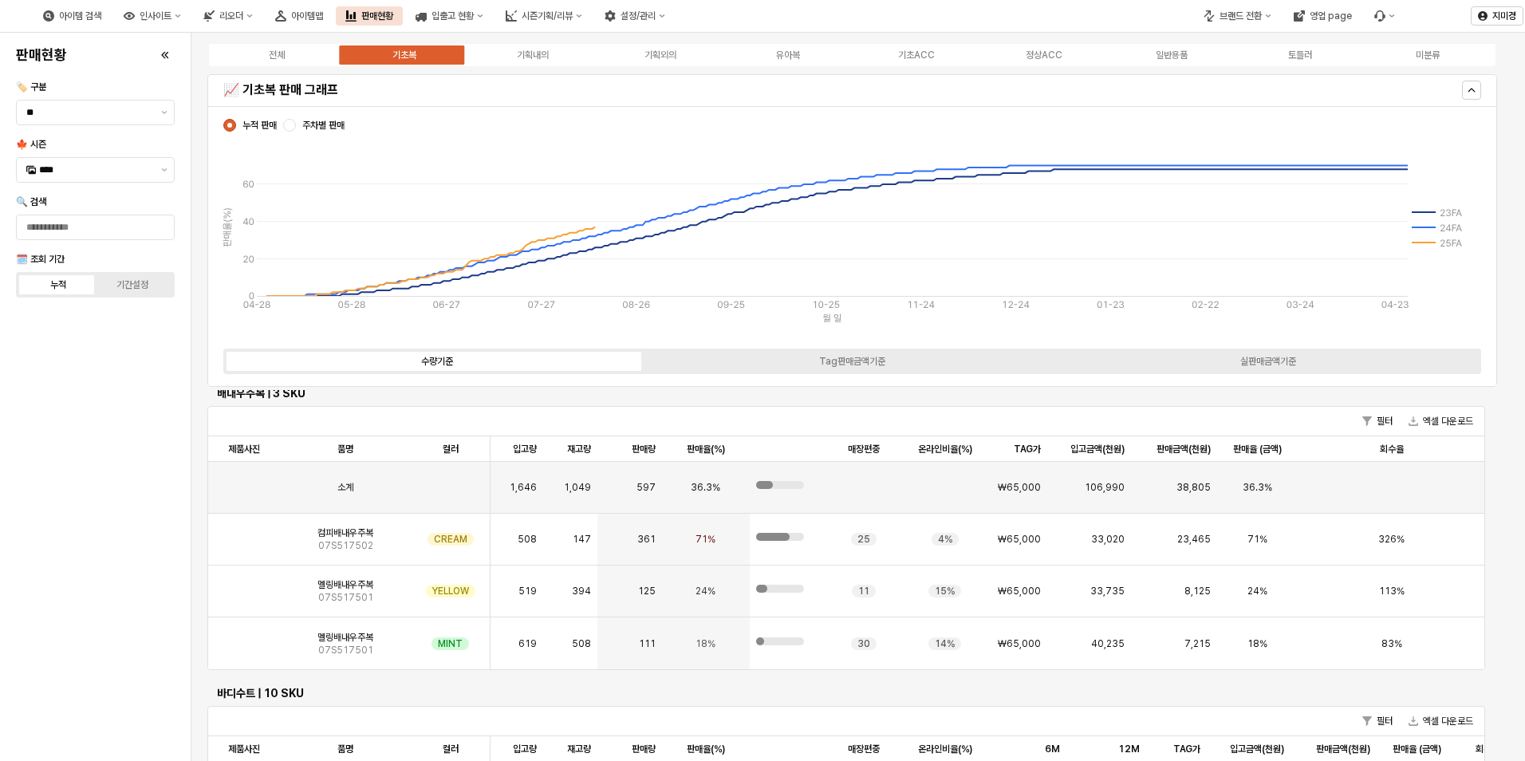
scroll to position [1516, 0]
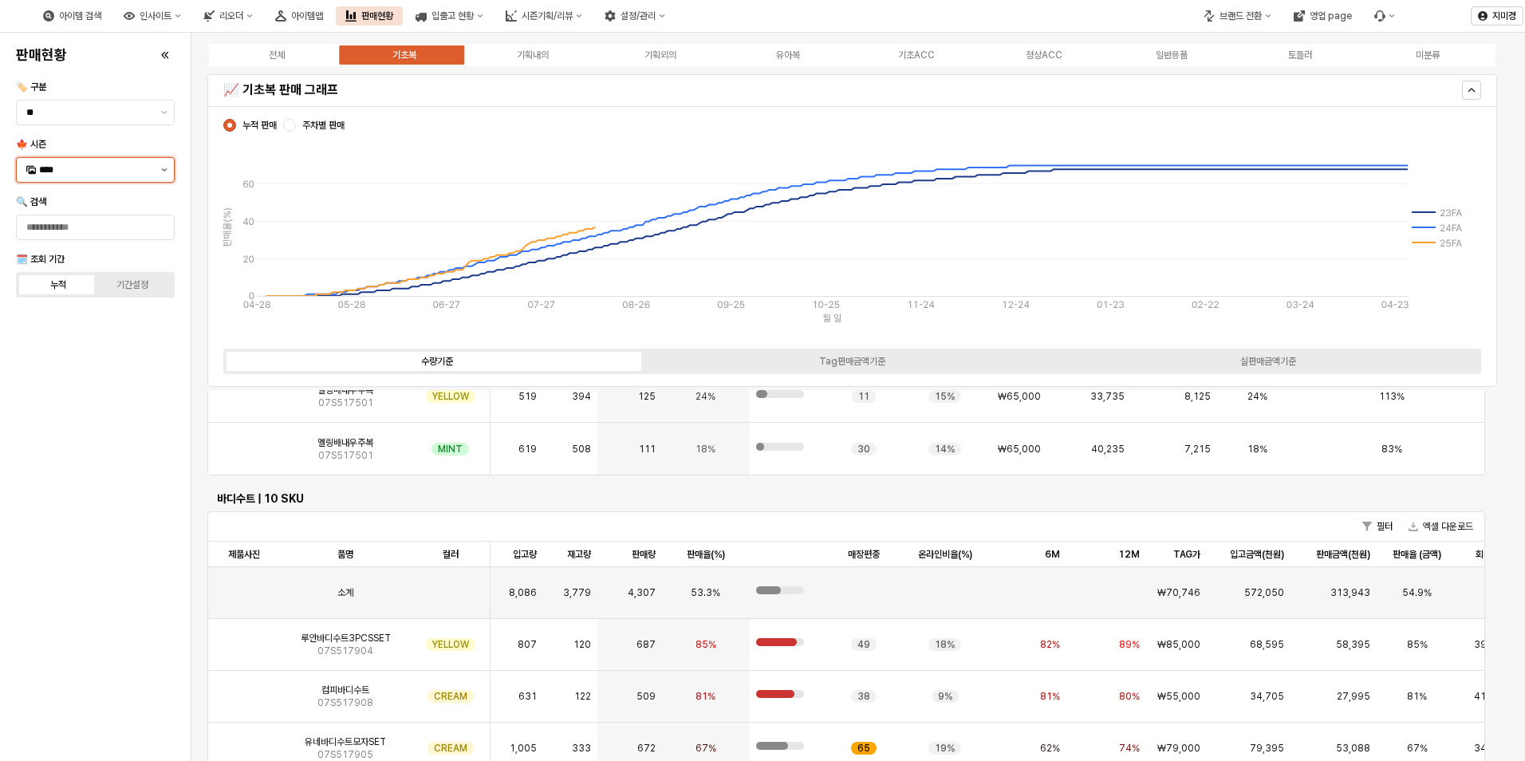
click at [163, 172] on button "제안 사항 표시" at bounding box center [164, 170] width 19 height 24
click at [80, 308] on div "25WT" at bounding box center [97, 311] width 116 height 13
type input "****"
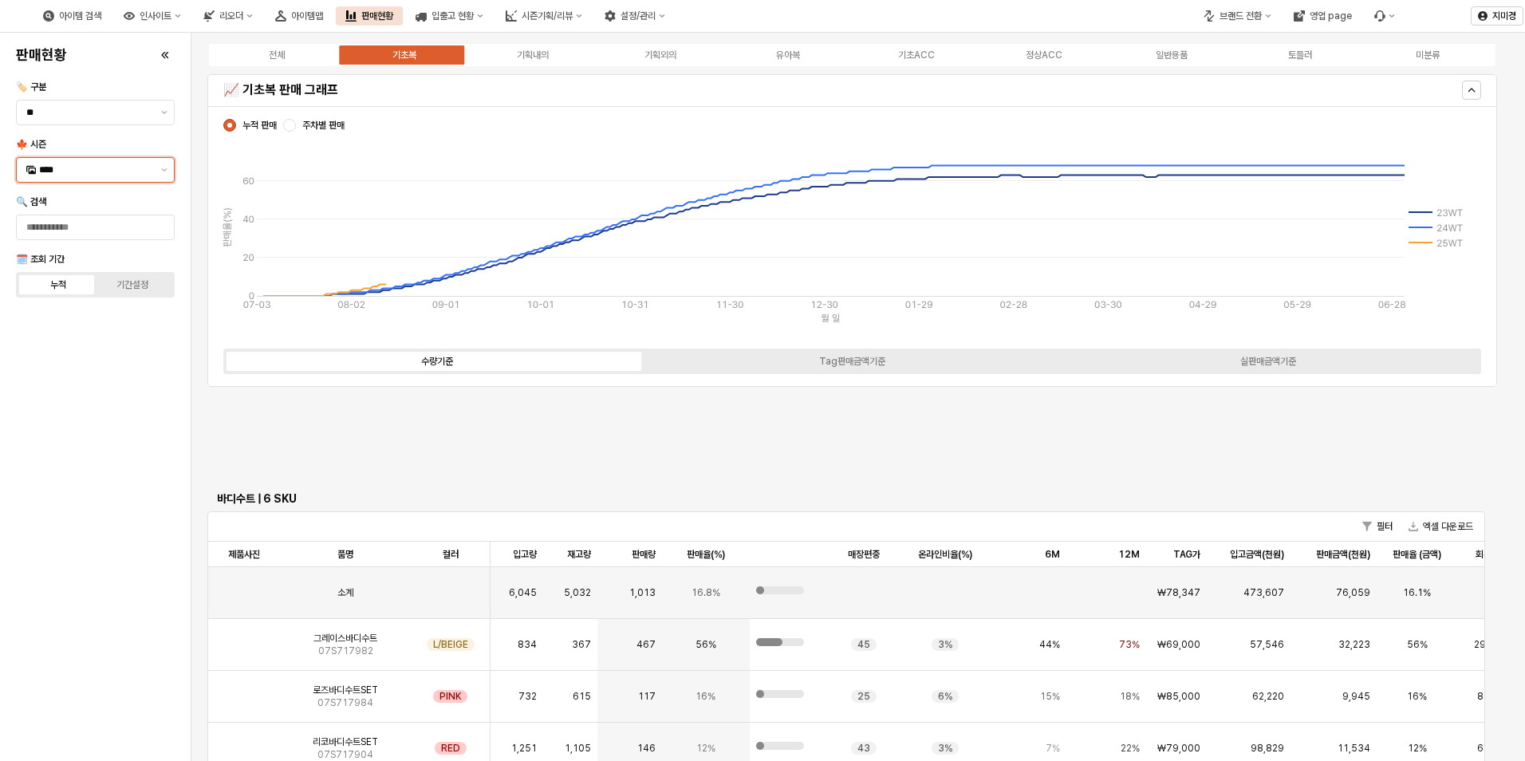
scroll to position [1312, 0]
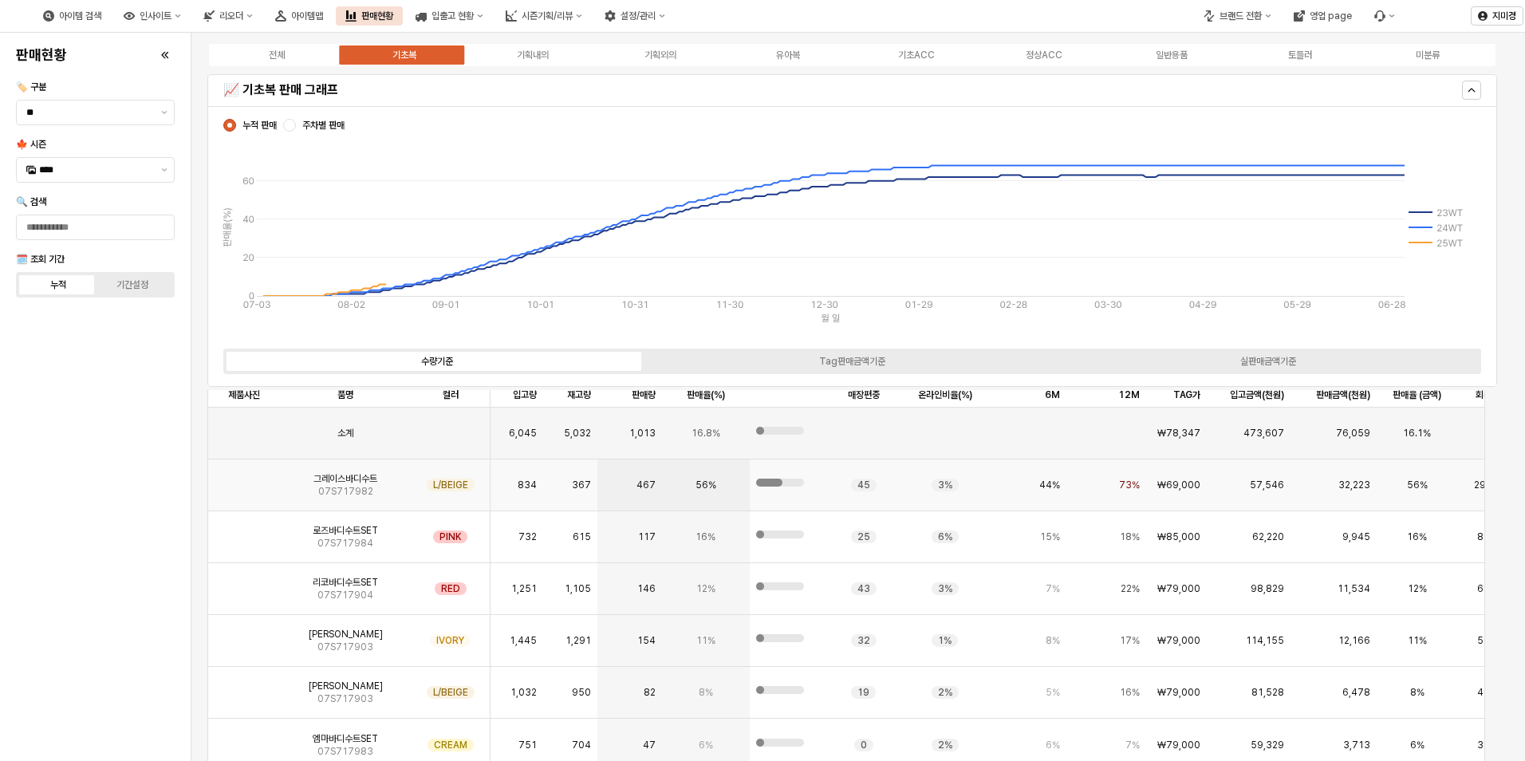
click at [244, 479] on img "App Frame" at bounding box center [244, 479] width 0 height 0
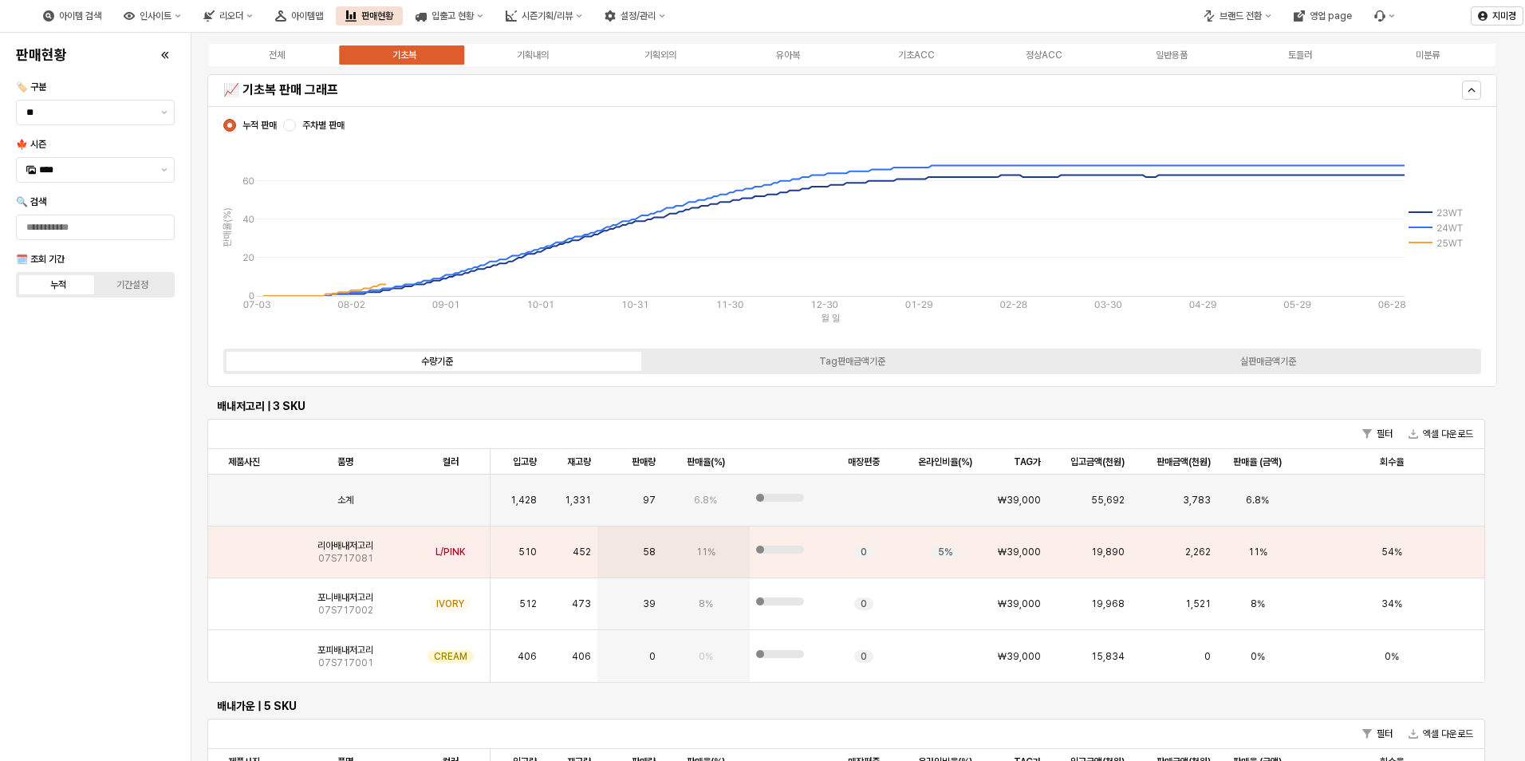
scroll to position [239, 0]
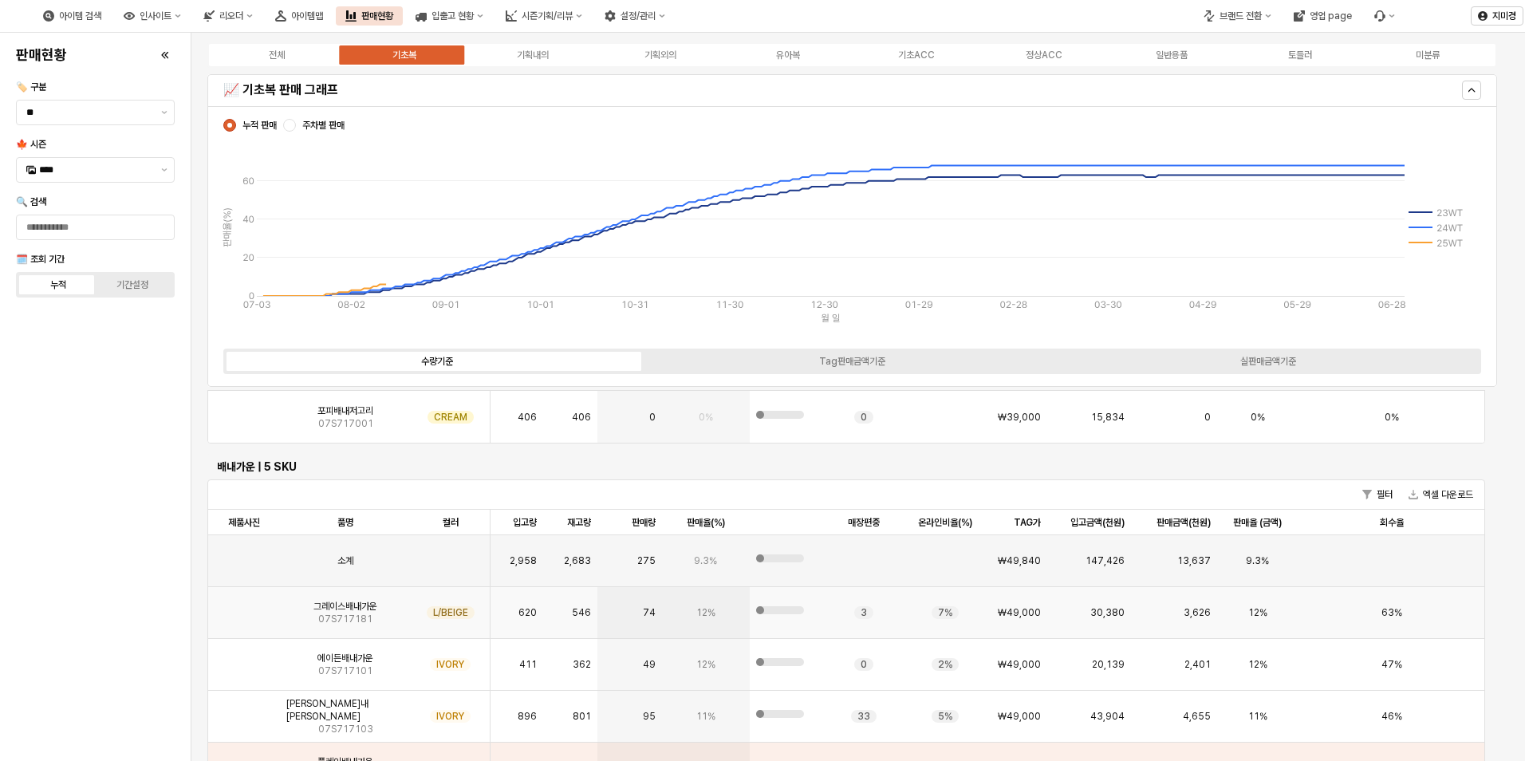
click at [244, 606] on img "App Frame" at bounding box center [244, 606] width 0 height 0
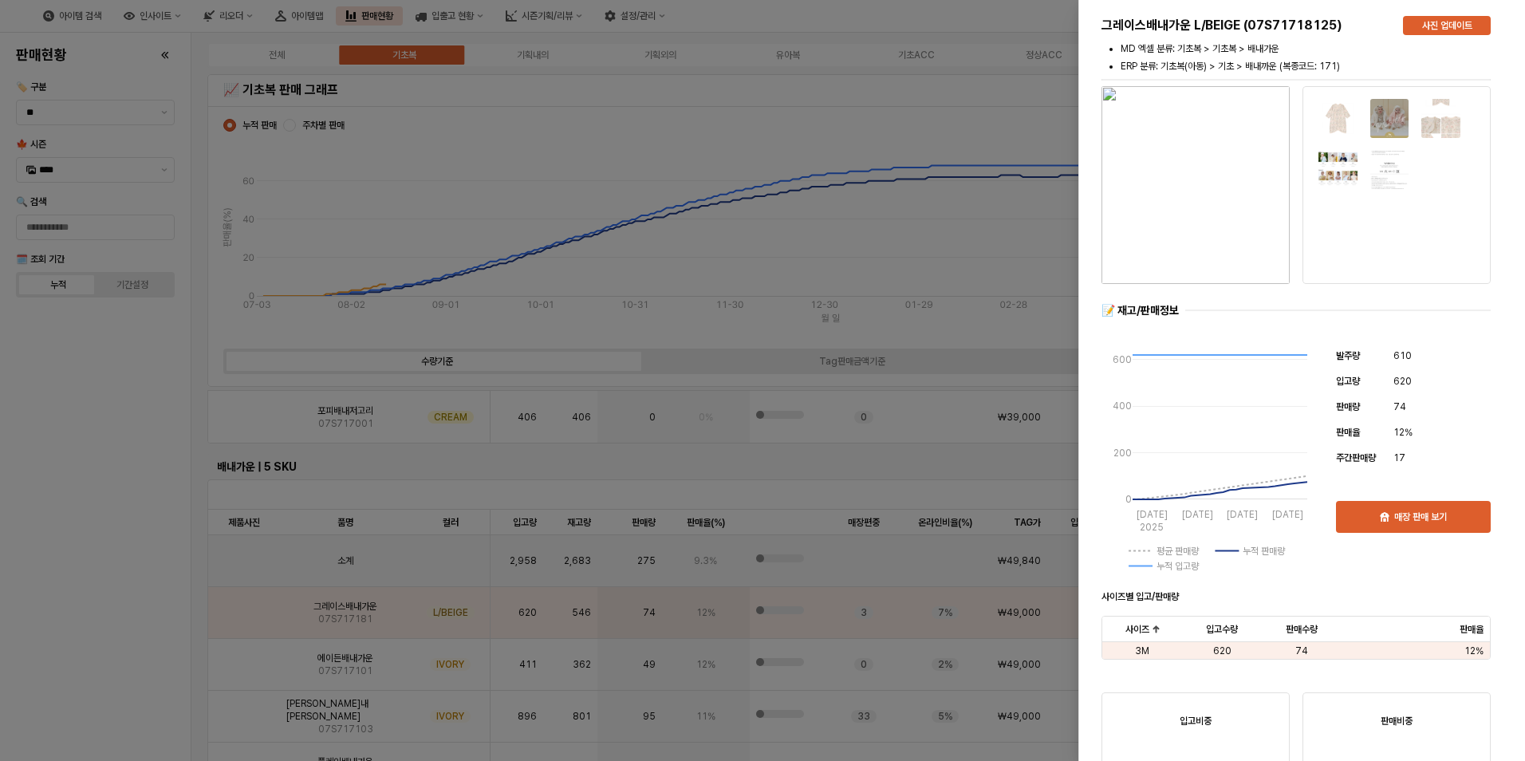
click at [1206, 305] on div "📝 재고/판매정보" at bounding box center [1296, 310] width 389 height 15
click at [1204, 228] on img "button" at bounding box center [1196, 185] width 188 height 198
click at [113, 426] on div at bounding box center [762, 380] width 1525 height 761
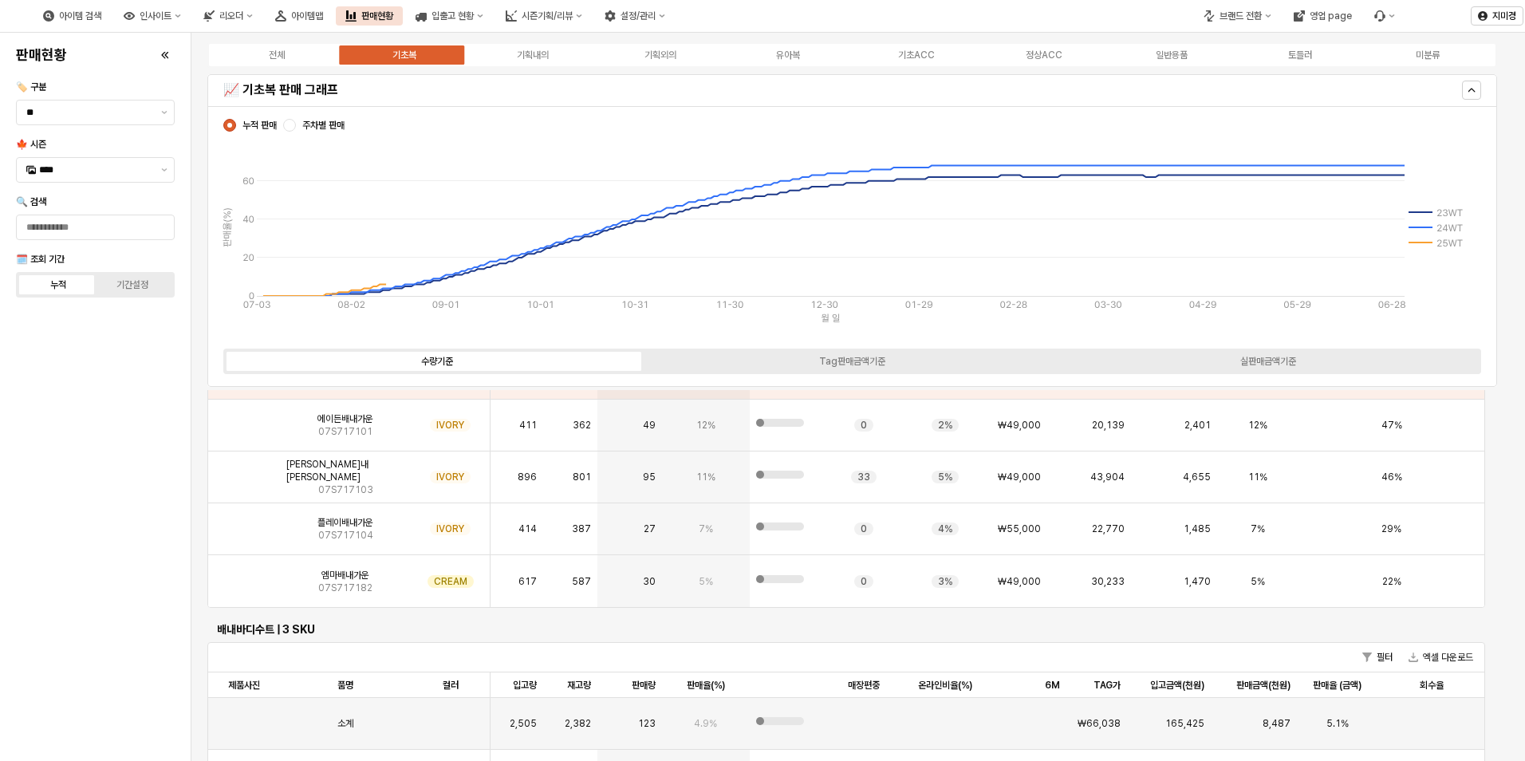
scroll to position [0, 0]
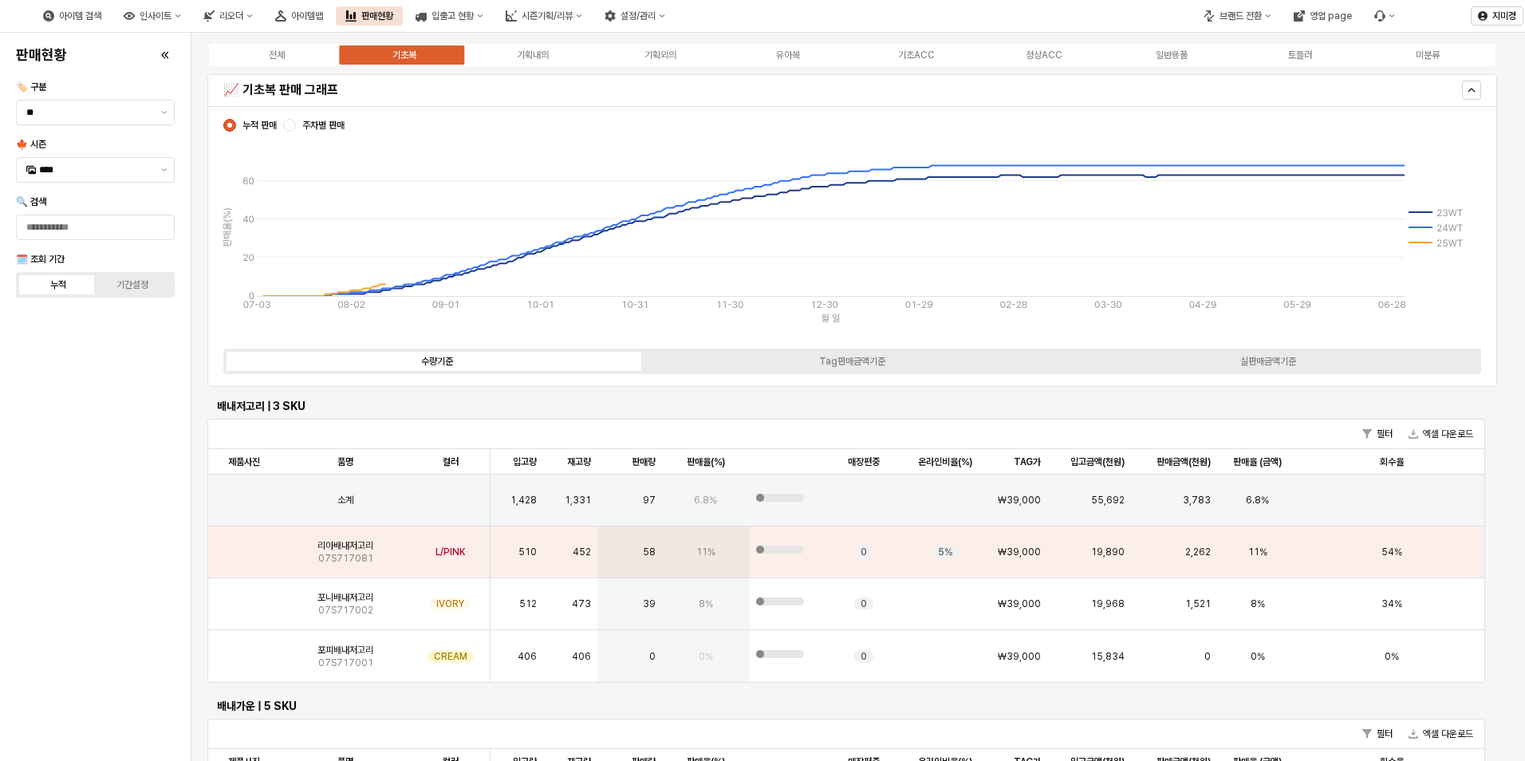
click at [160, 662] on div "판매현황 🏷️ 구분 ** 🍁 시즌 **** 🔍 검색 🗓️ 조회 기간 누적 기간설정" at bounding box center [96, 397] width 172 height 716
